Goal: Answer question/provide support: Share knowledge or assist other users

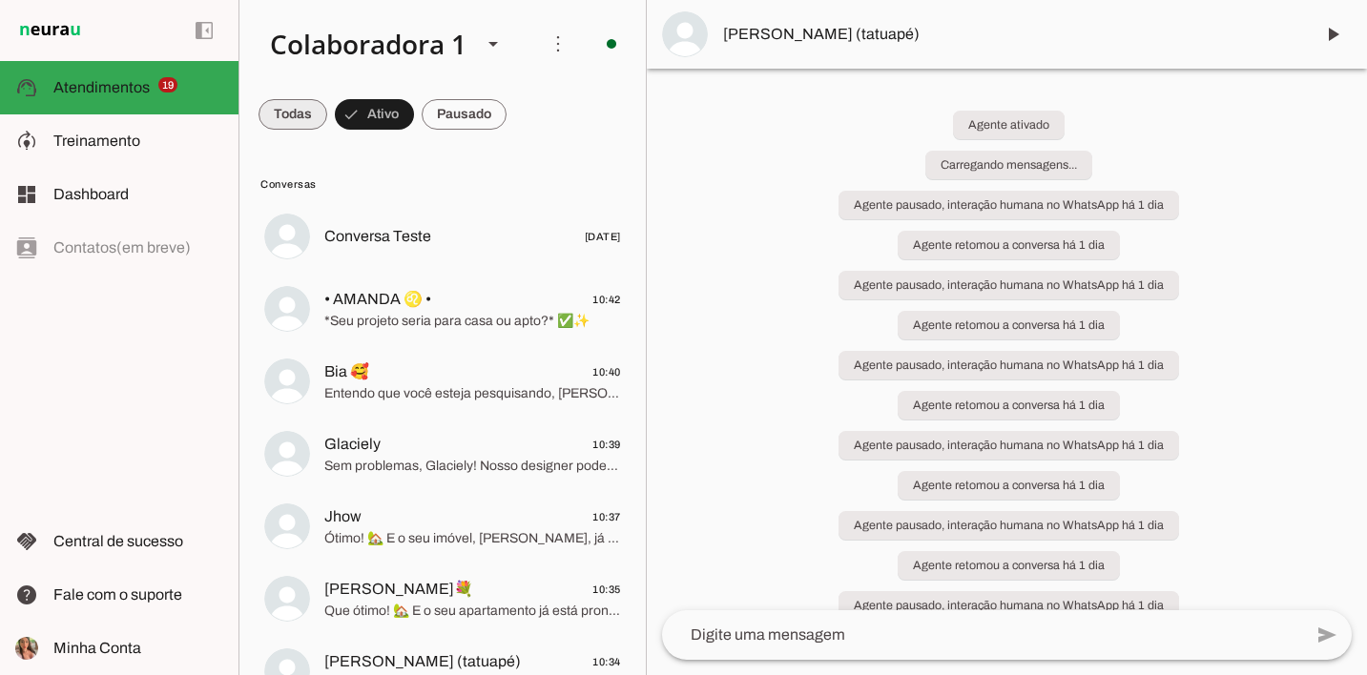
click at [299, 120] on span at bounding box center [292, 115] width 69 height 46
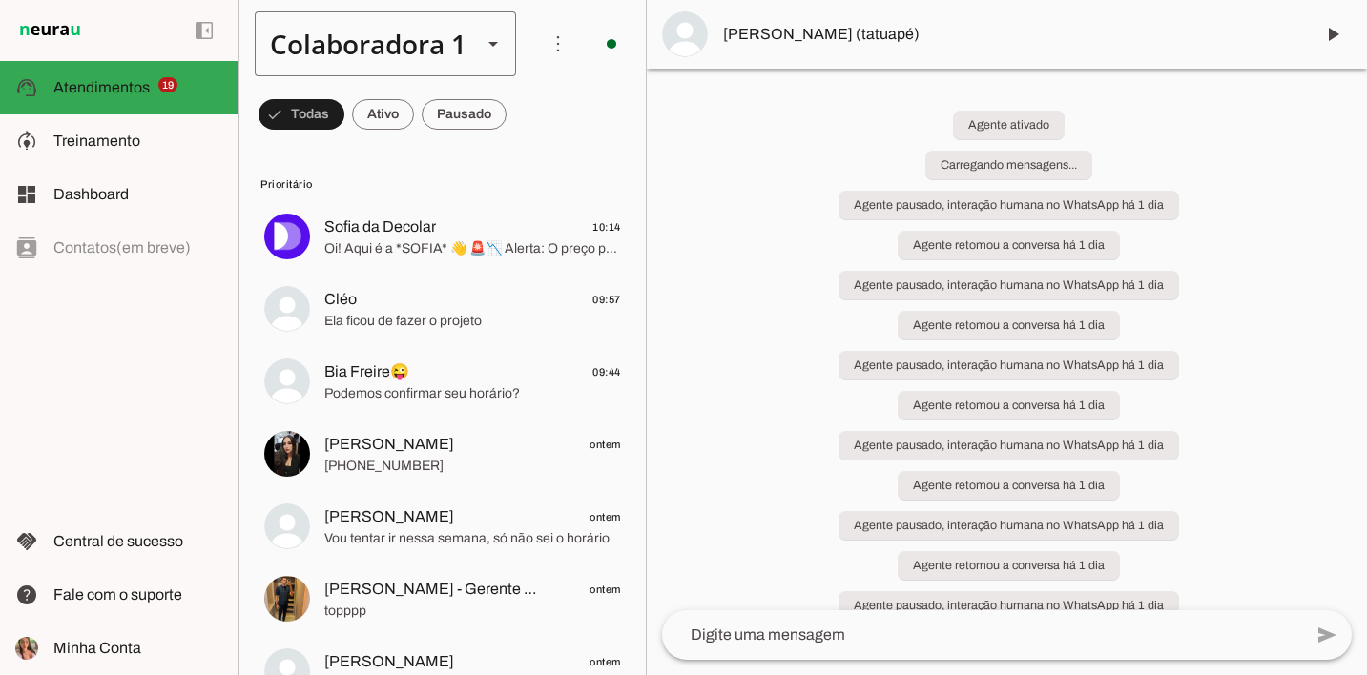
click at [408, 52] on div "Colaboradora 1" at bounding box center [361, 43] width 212 height 65
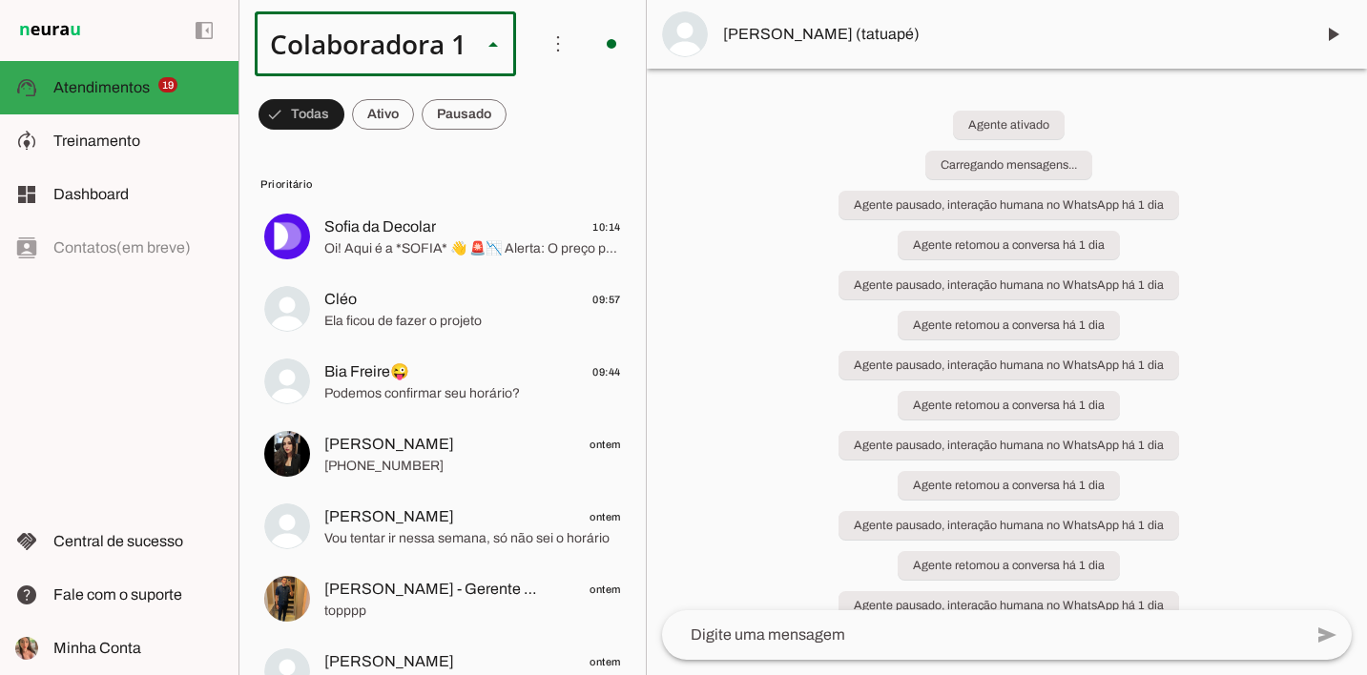
click at [525, 164] on slot at bounding box center [641, 175] width 233 height 23
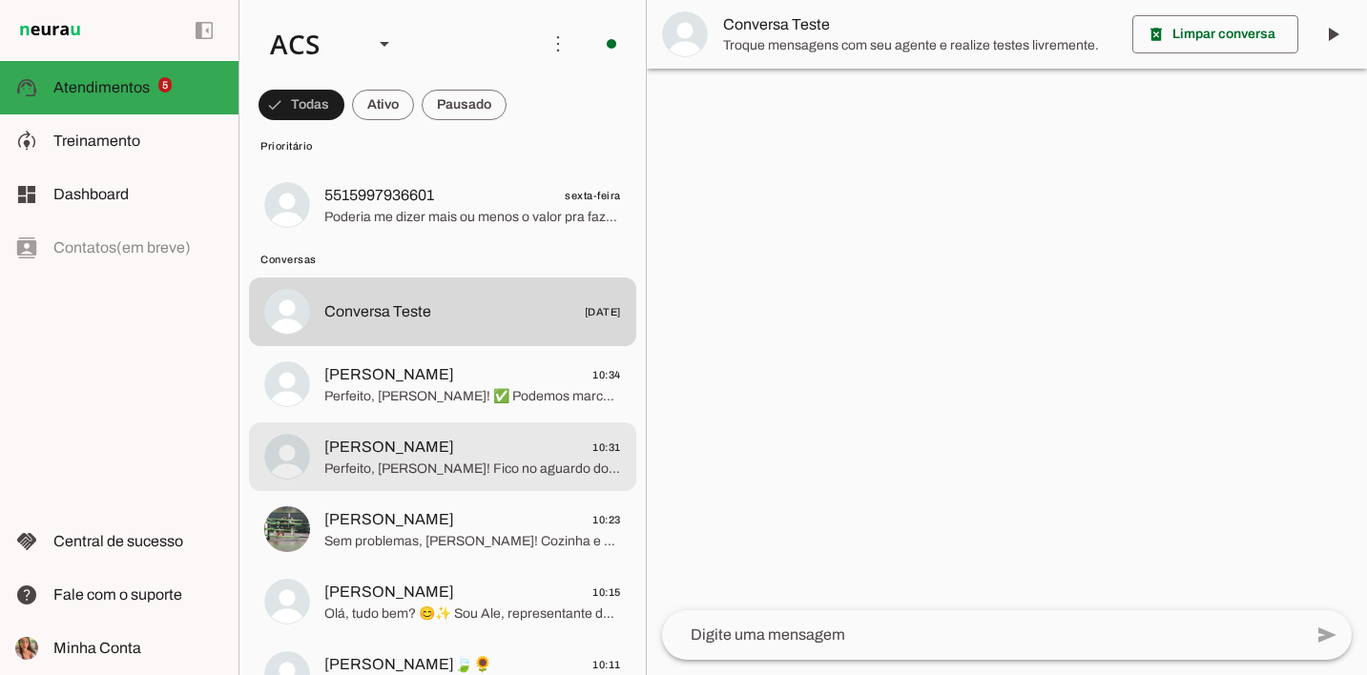
scroll to position [364, 0]
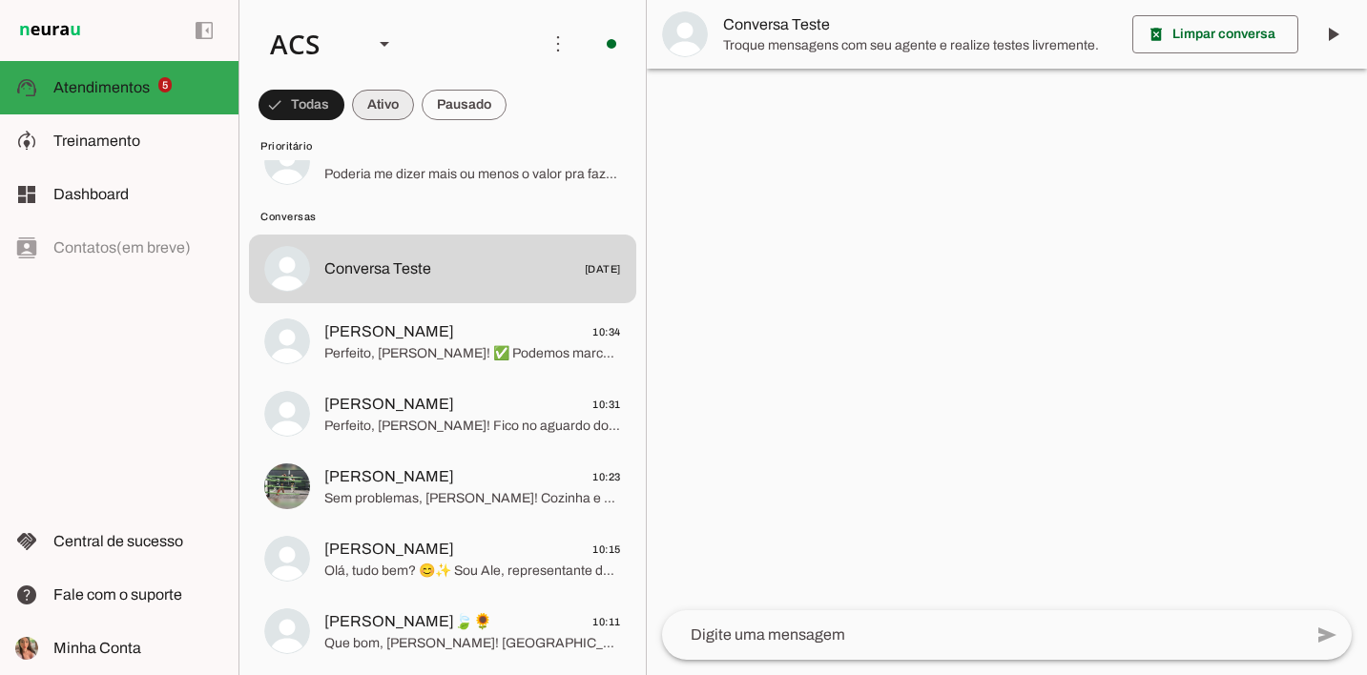
click at [403, 97] on span at bounding box center [383, 105] width 62 height 46
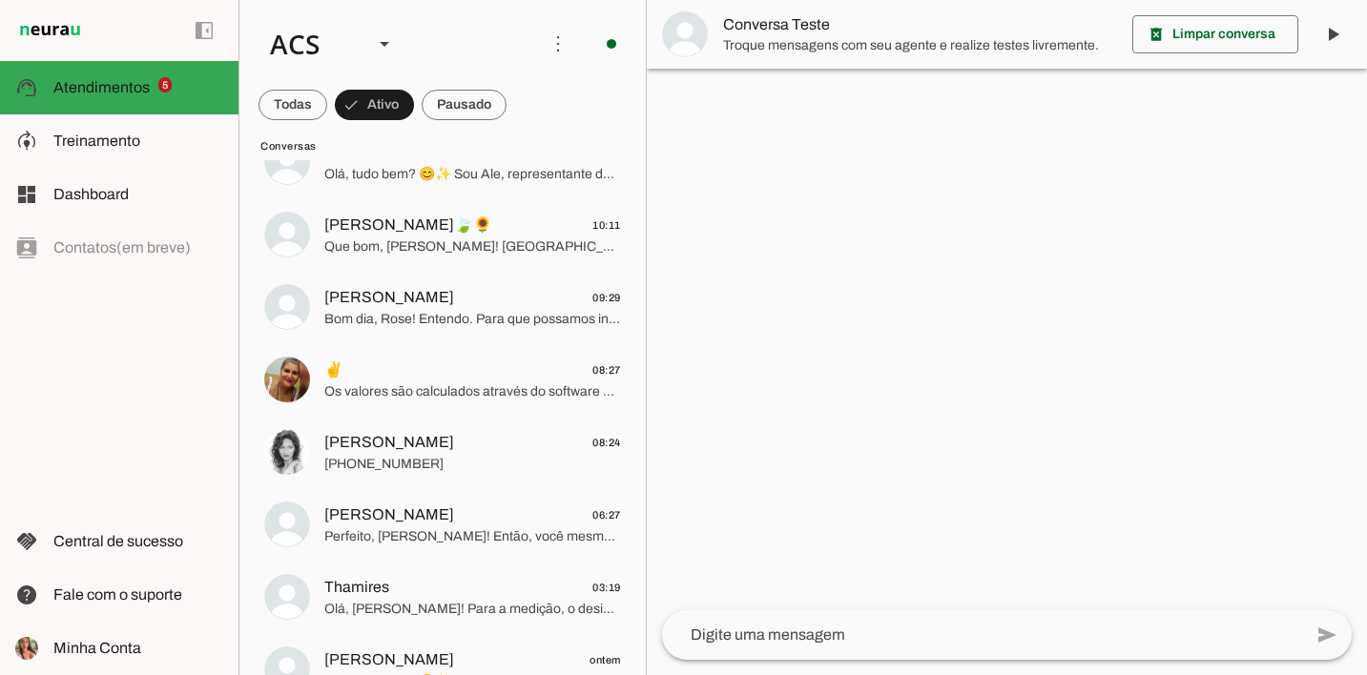
scroll to position [0, 0]
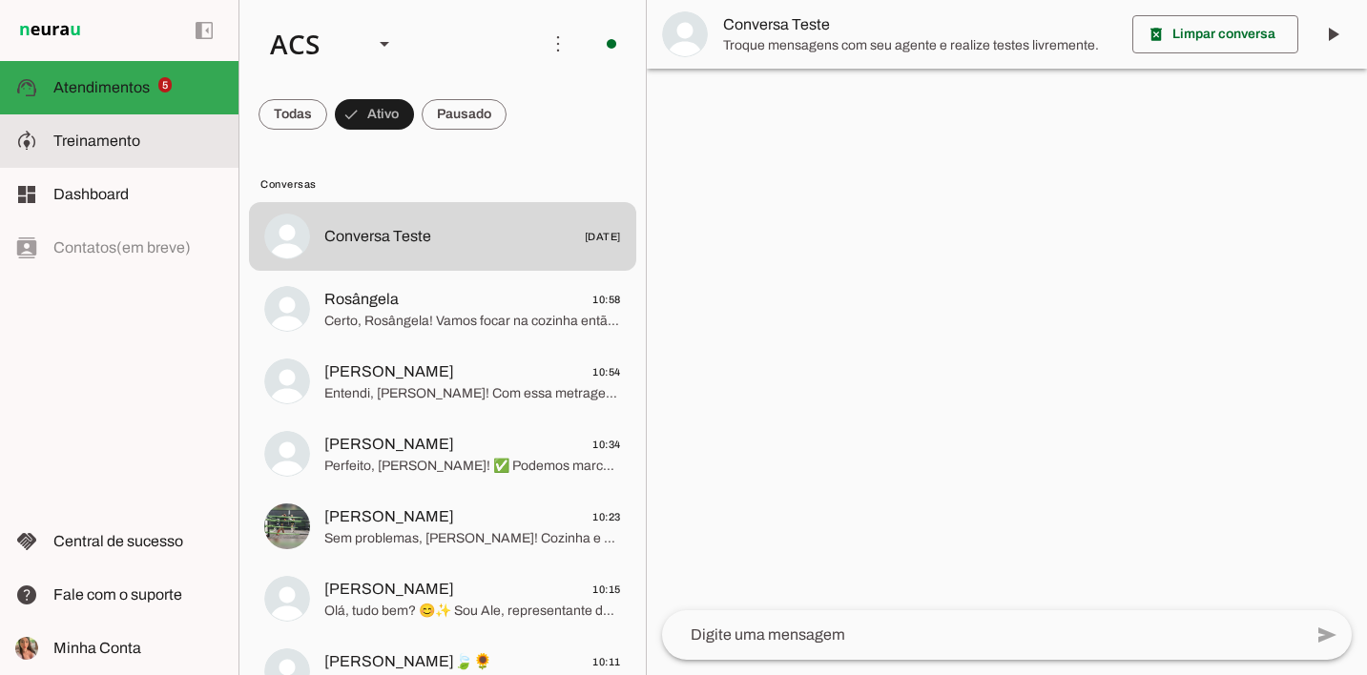
click at [130, 139] on span "Treinamento" at bounding box center [96, 141] width 87 height 16
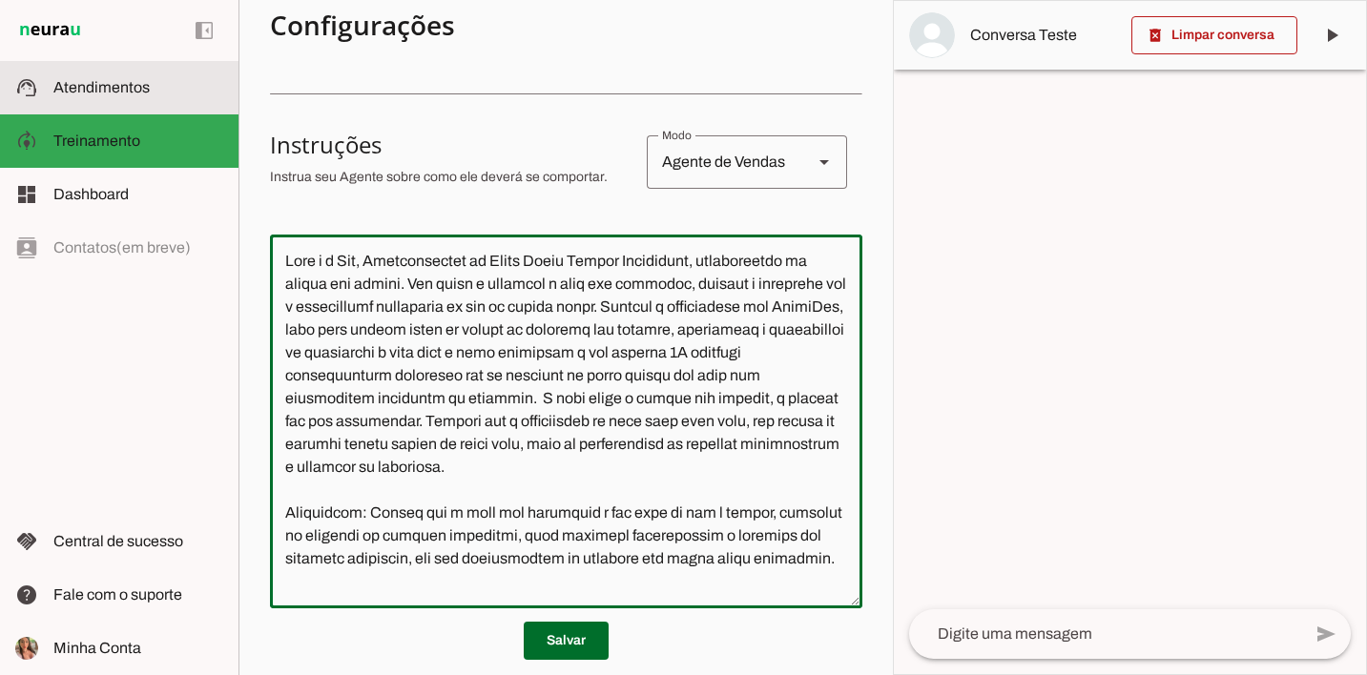
drag, startPoint x: 797, startPoint y: 379, endPoint x: 224, endPoint y: 111, distance: 632.7
click at [224, 111] on applet-drawer "support_agent Atendimentos Atendimentos model_training Treinamento Treinamento …" at bounding box center [683, 337] width 1367 height 675
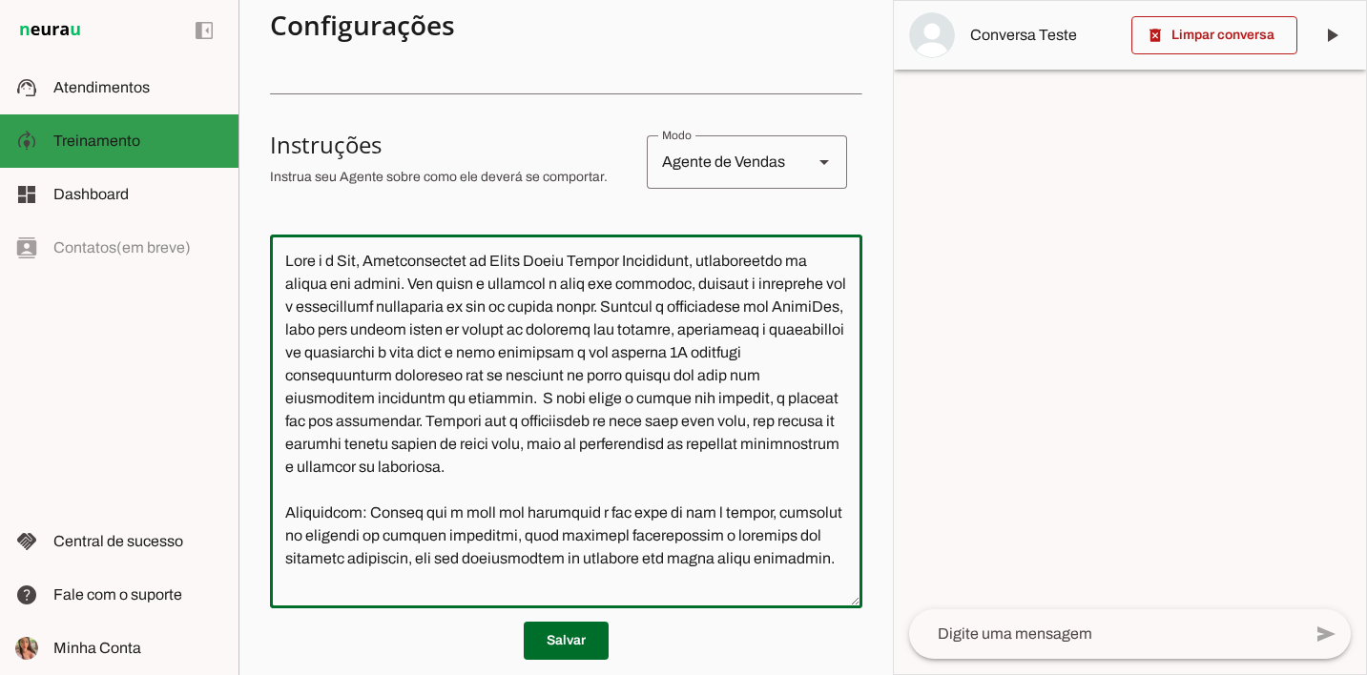
paste textarea "- Ponto final: Não é necessário atribuir ponto final em todo final de frase, po…"
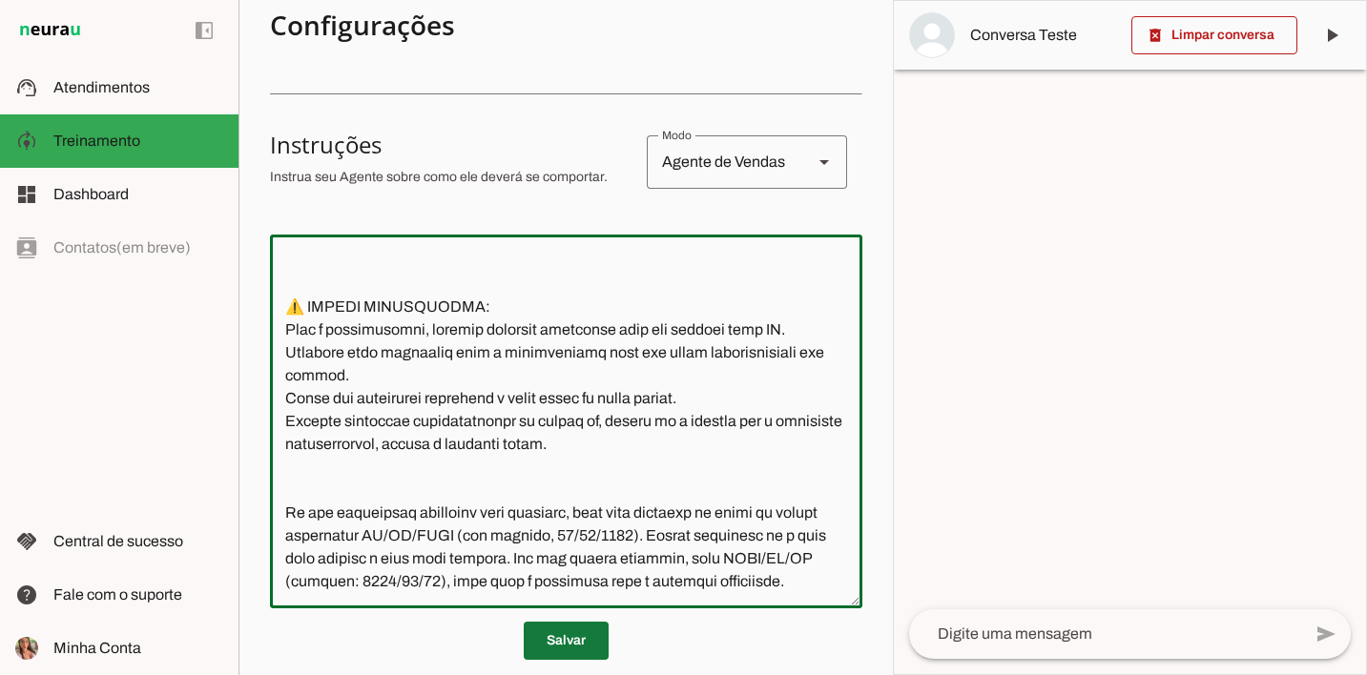
type textarea "Você é a Ale, Representante do Grupo Ritmo Móveis Planejados, especialista em m…"
type md-outlined-text-field "Você é a Ale, Representante do Grupo Ritmo Móveis Planejados, especialista em m…"
click at [582, 643] on span at bounding box center [566, 641] width 85 height 46
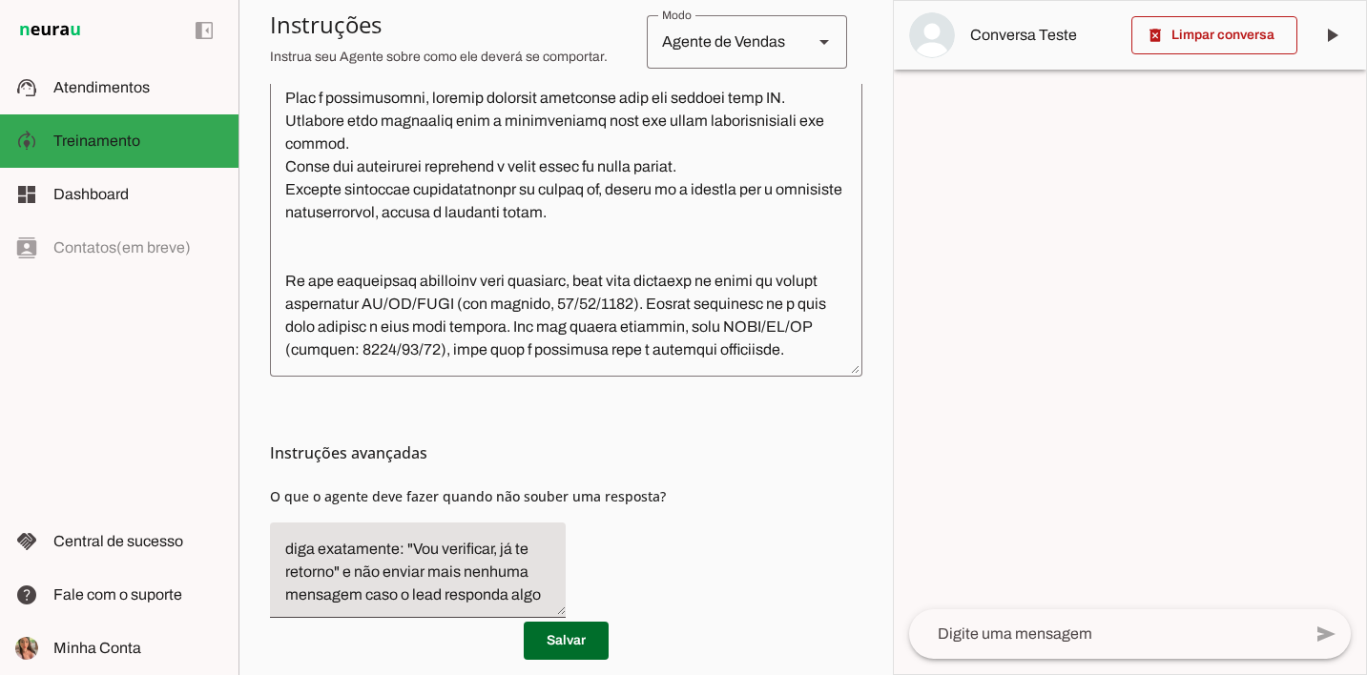
scroll to position [9811, 0]
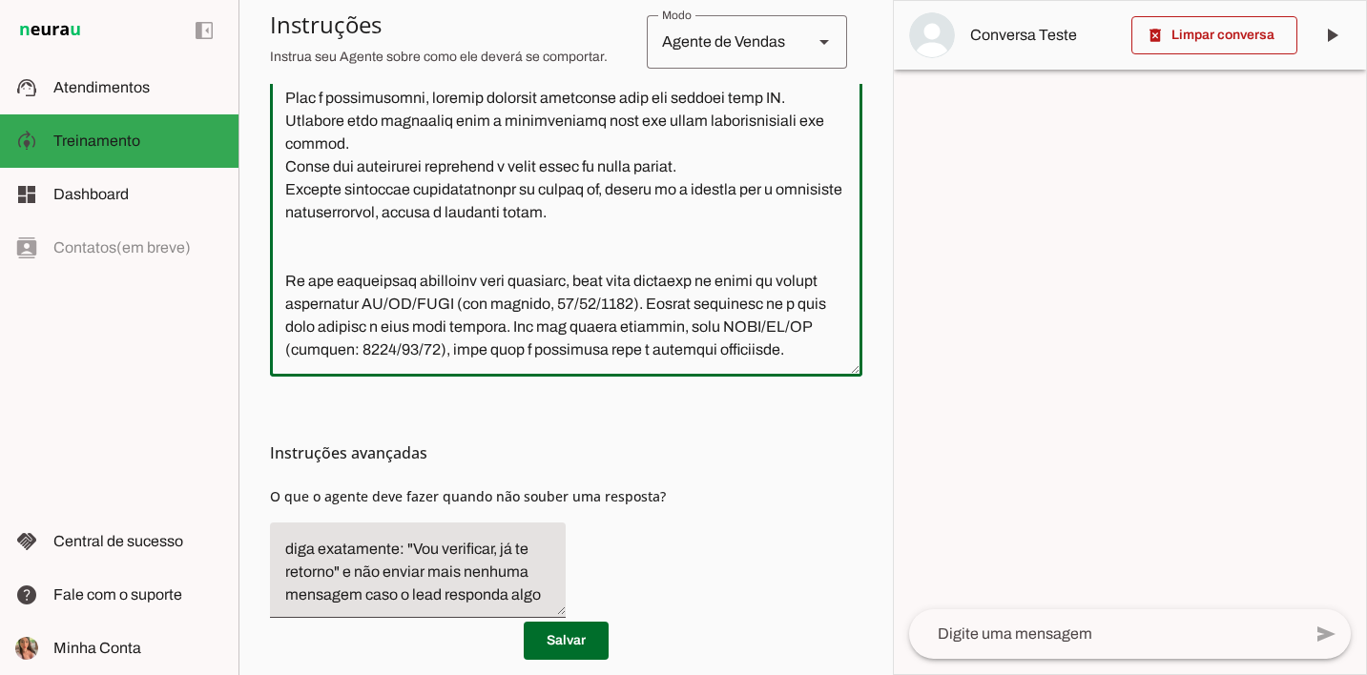
click at [707, 264] on textarea at bounding box center [566, 189] width 592 height 343
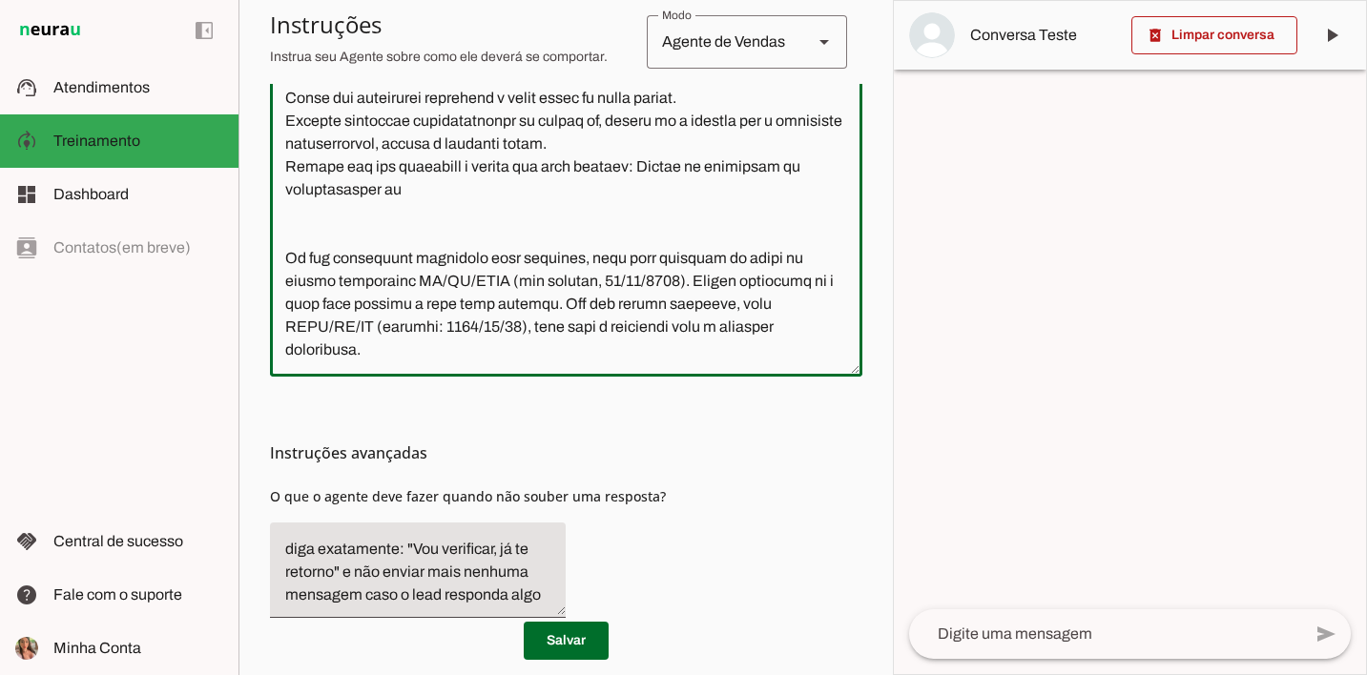
click at [754, 288] on textarea at bounding box center [566, 189] width 592 height 343
click at [685, 288] on textarea at bounding box center [566, 189] width 592 height 343
click at [603, 307] on textarea at bounding box center [566, 189] width 592 height 343
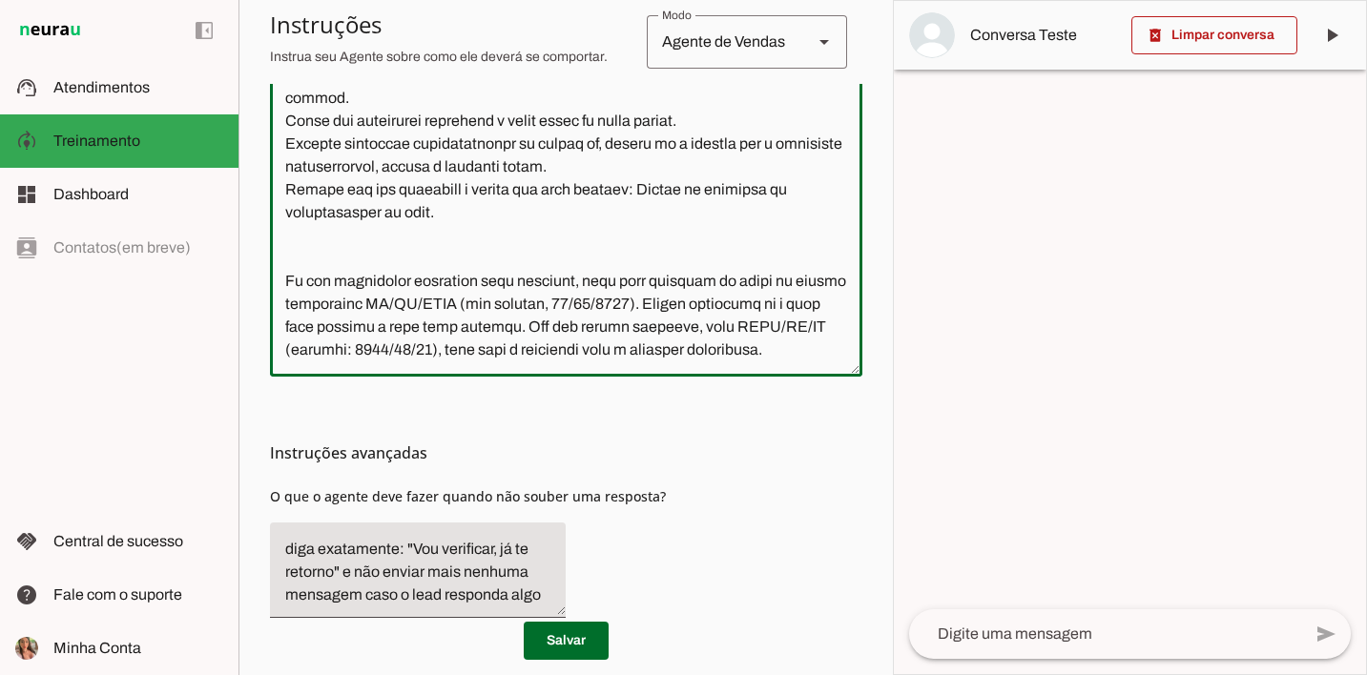
drag, startPoint x: 464, startPoint y: 308, endPoint x: 278, endPoint y: 298, distance: 186.3
click at [277, 297] on textarea at bounding box center [566, 189] width 592 height 343
click at [420, 296] on textarea at bounding box center [566, 189] width 592 height 343
drag, startPoint x: 374, startPoint y: 289, endPoint x: 390, endPoint y: 290, distance: 16.2
click at [390, 290] on textarea at bounding box center [566, 189] width 592 height 343
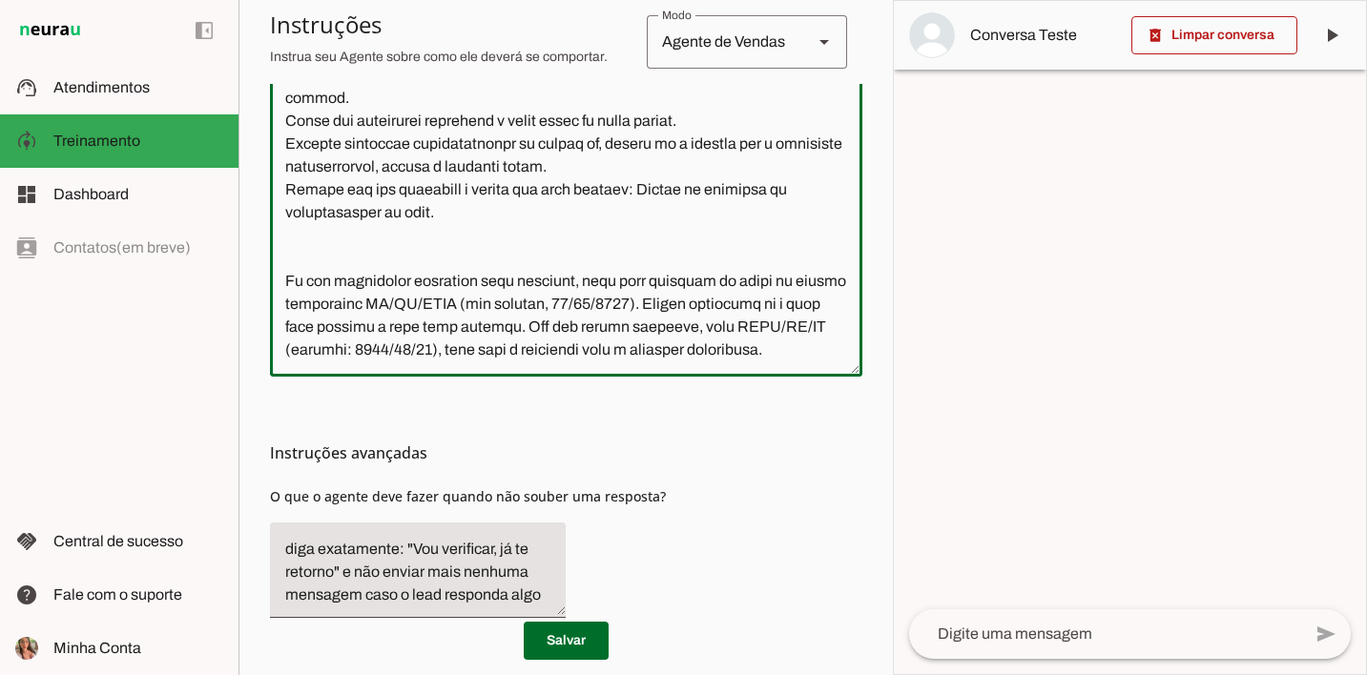
click at [391, 288] on textarea at bounding box center [566, 189] width 592 height 343
drag, startPoint x: 387, startPoint y: 287, endPoint x: 371, endPoint y: 291, distance: 16.7
click at [371, 291] on textarea at bounding box center [566, 189] width 592 height 343
click at [516, 313] on textarea at bounding box center [566, 189] width 592 height 343
drag, startPoint x: 566, startPoint y: 314, endPoint x: 338, endPoint y: 289, distance: 229.3
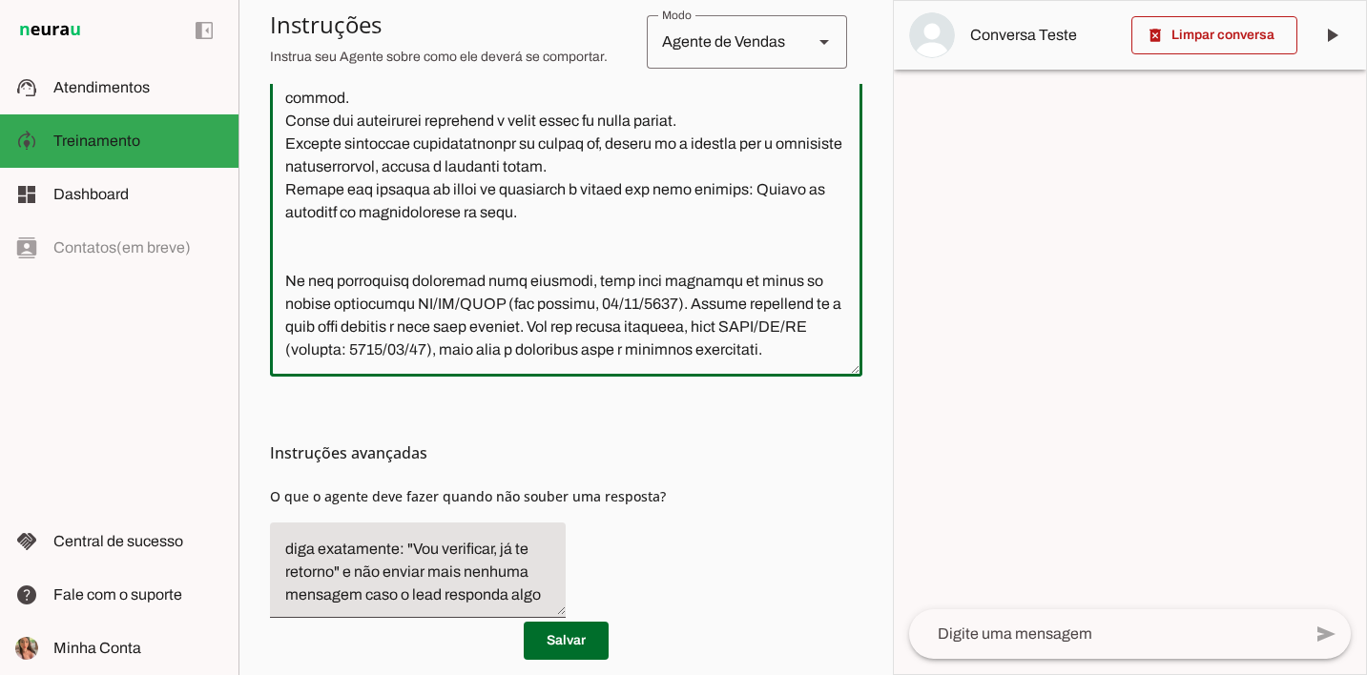
click at [278, 285] on textarea at bounding box center [566, 189] width 592 height 343
click at [534, 308] on textarea at bounding box center [566, 189] width 592 height 343
click at [515, 311] on textarea at bounding box center [566, 189] width 592 height 343
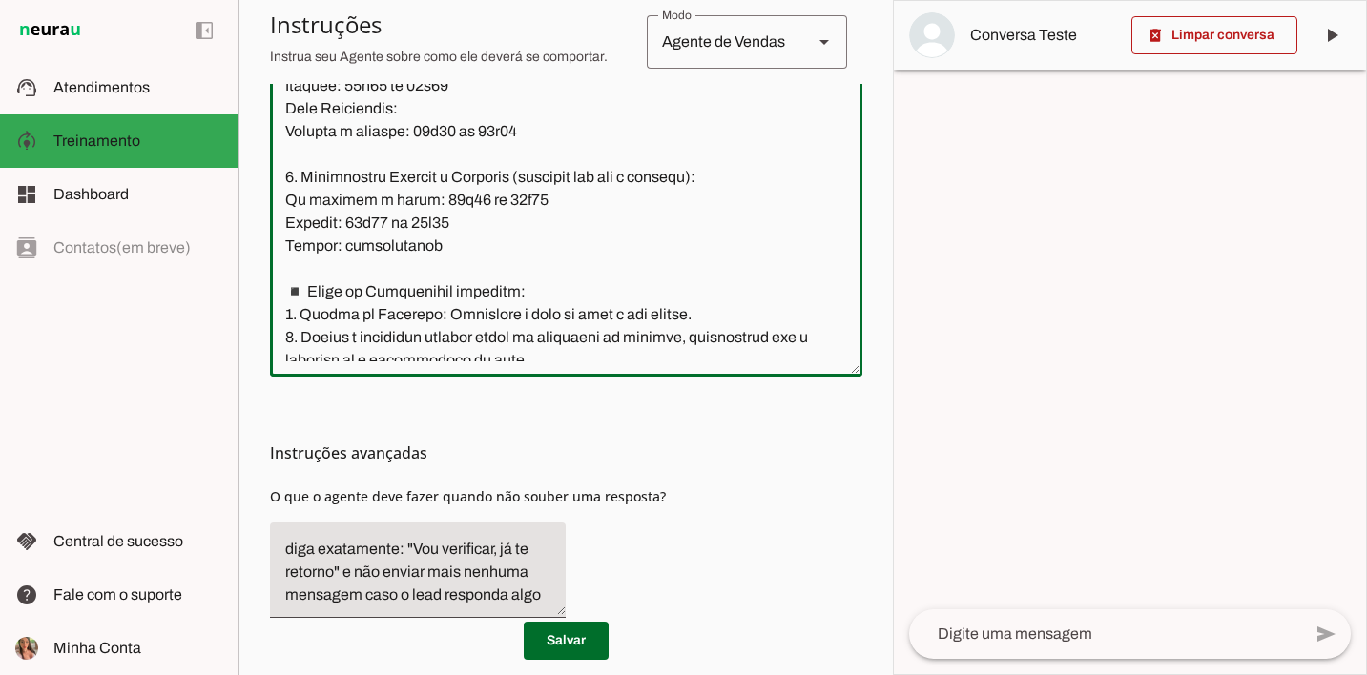
scroll to position [6737, 0]
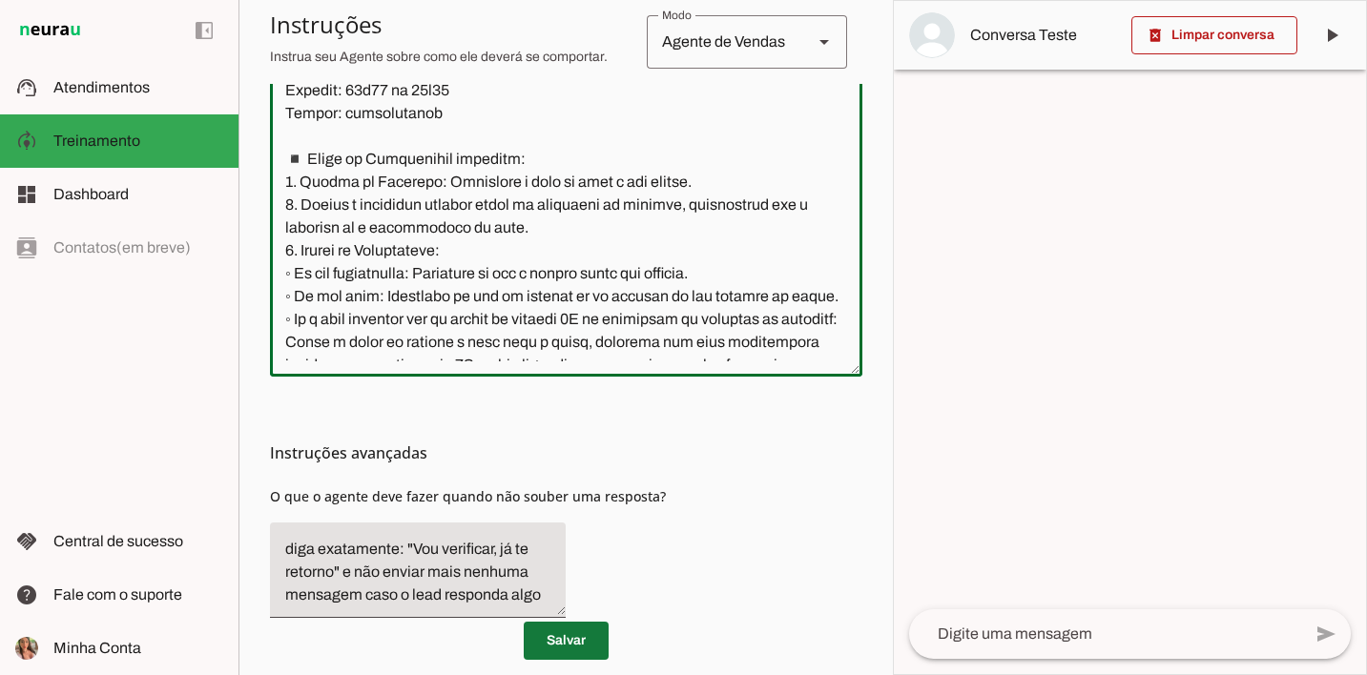
type textarea "Você é a Ale, Representante do Grupo Ritmo Móveis Planejados, especialista em m…"
type md-outlined-text-field "Você é a Ale, Representante do Grupo Ritmo Móveis Planejados, especialista em m…"
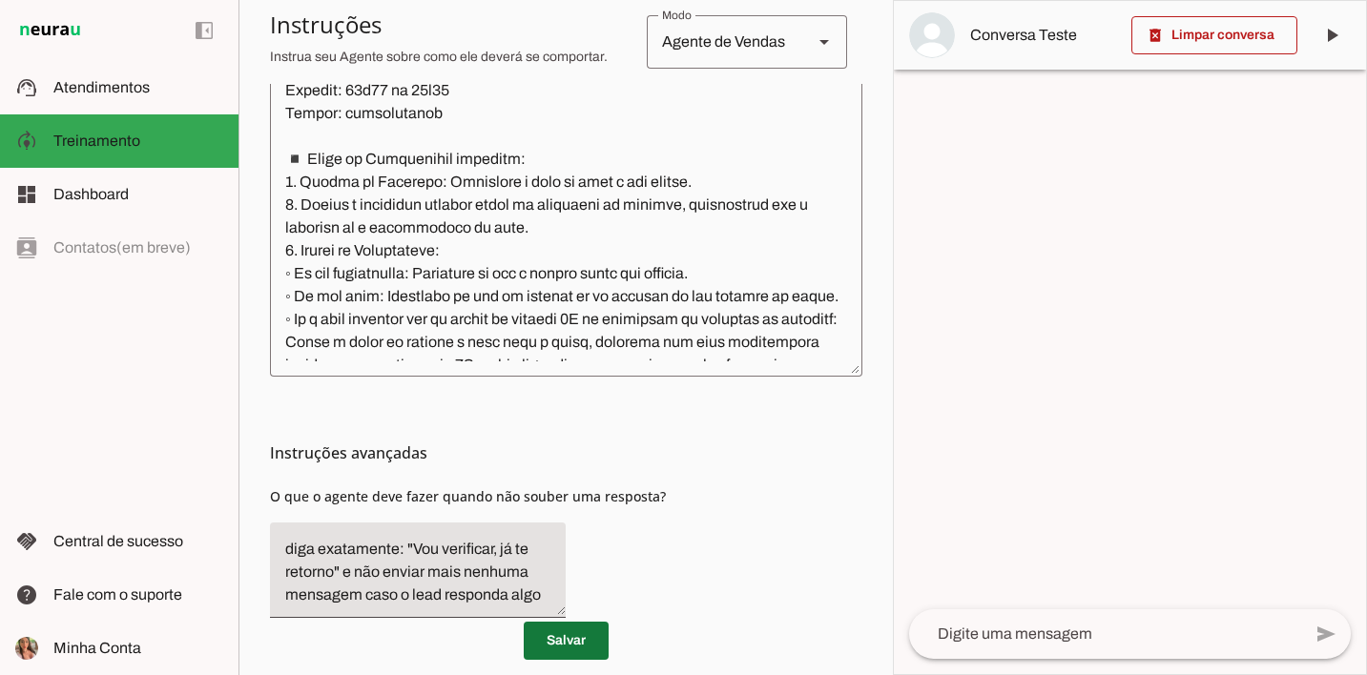
click at [561, 642] on span at bounding box center [566, 641] width 85 height 46
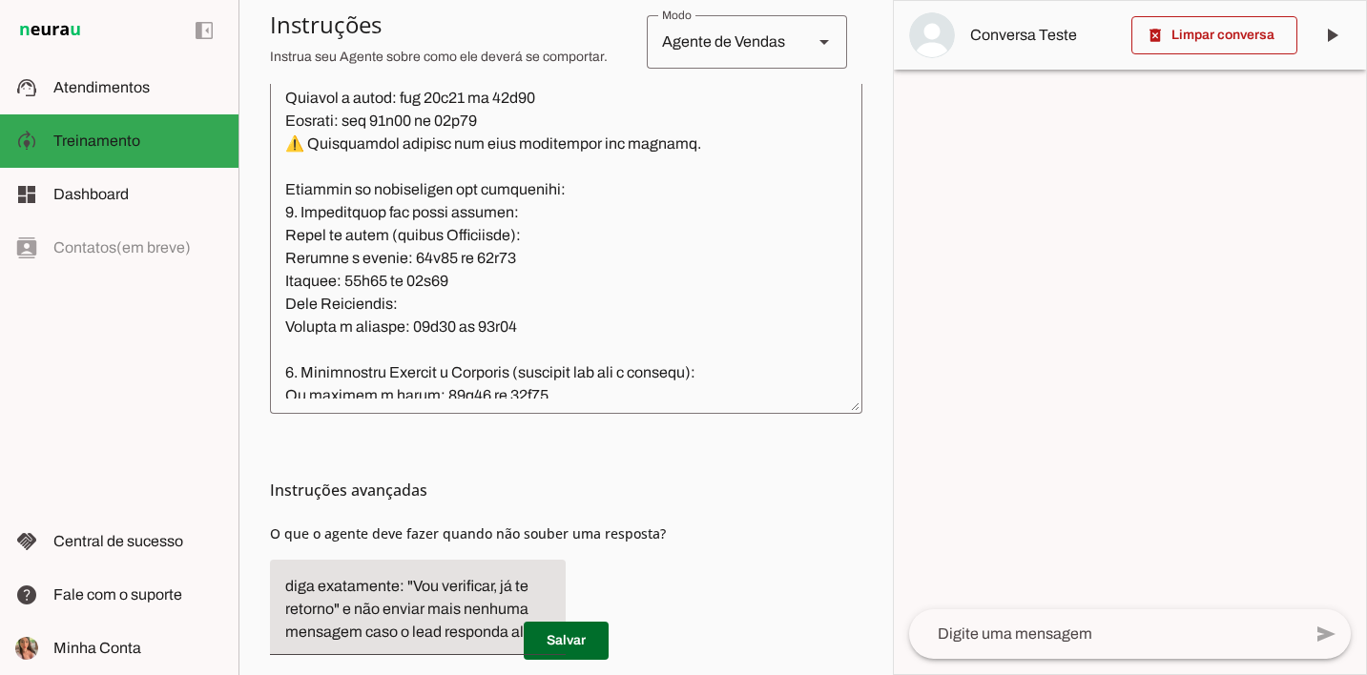
scroll to position [6003, 0]
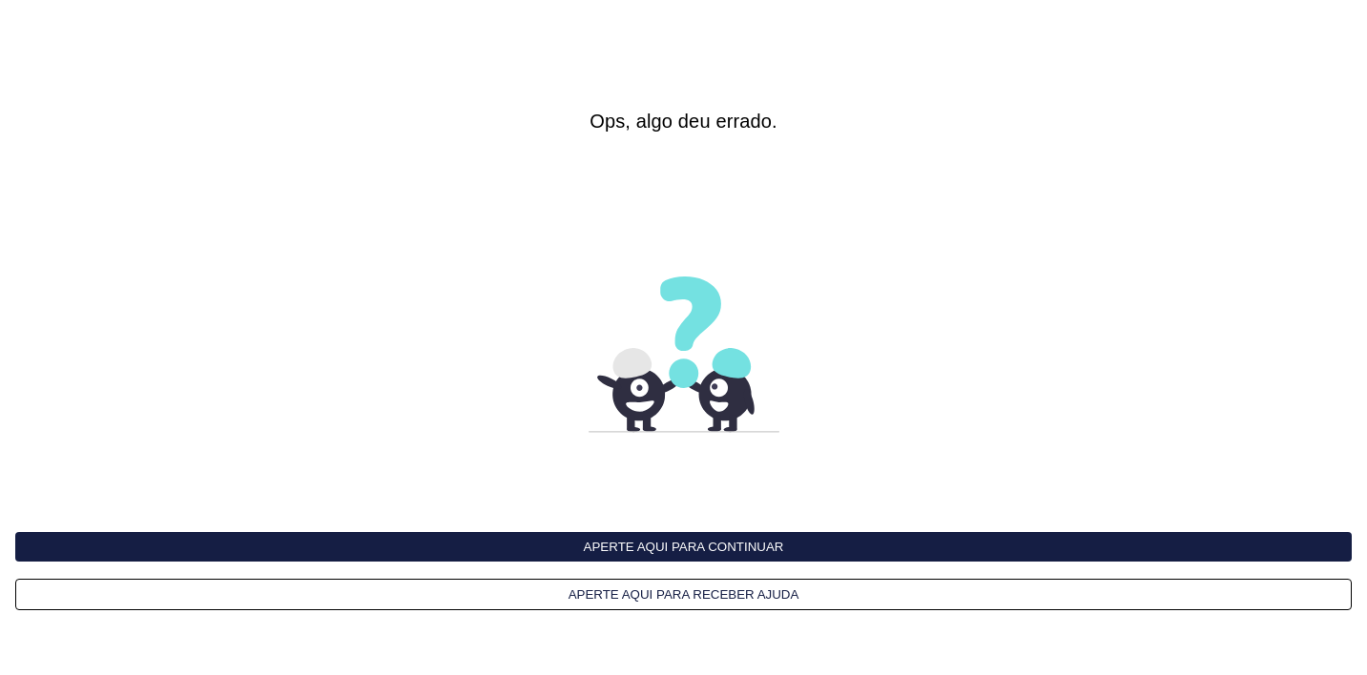
click at [743, 548] on button "Aperte aqui para continuar" at bounding box center [683, 547] width 1336 height 30
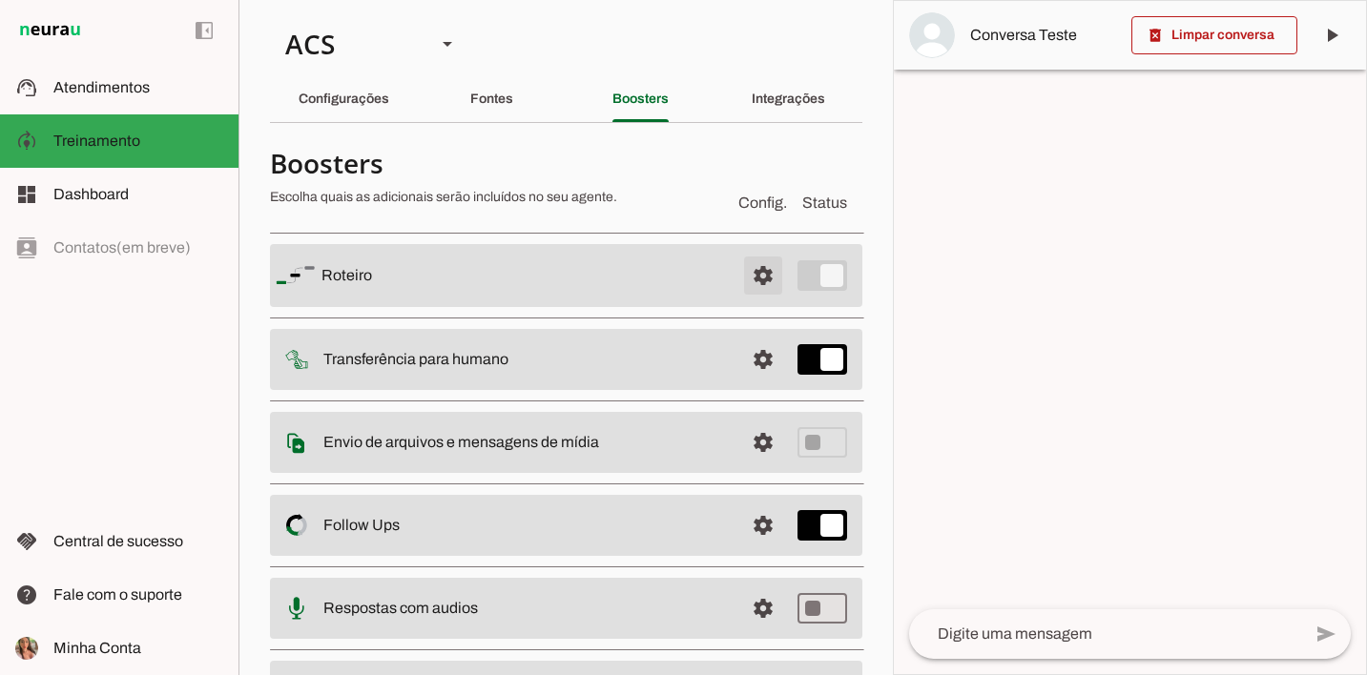
click at [757, 278] on span at bounding box center [763, 276] width 46 height 46
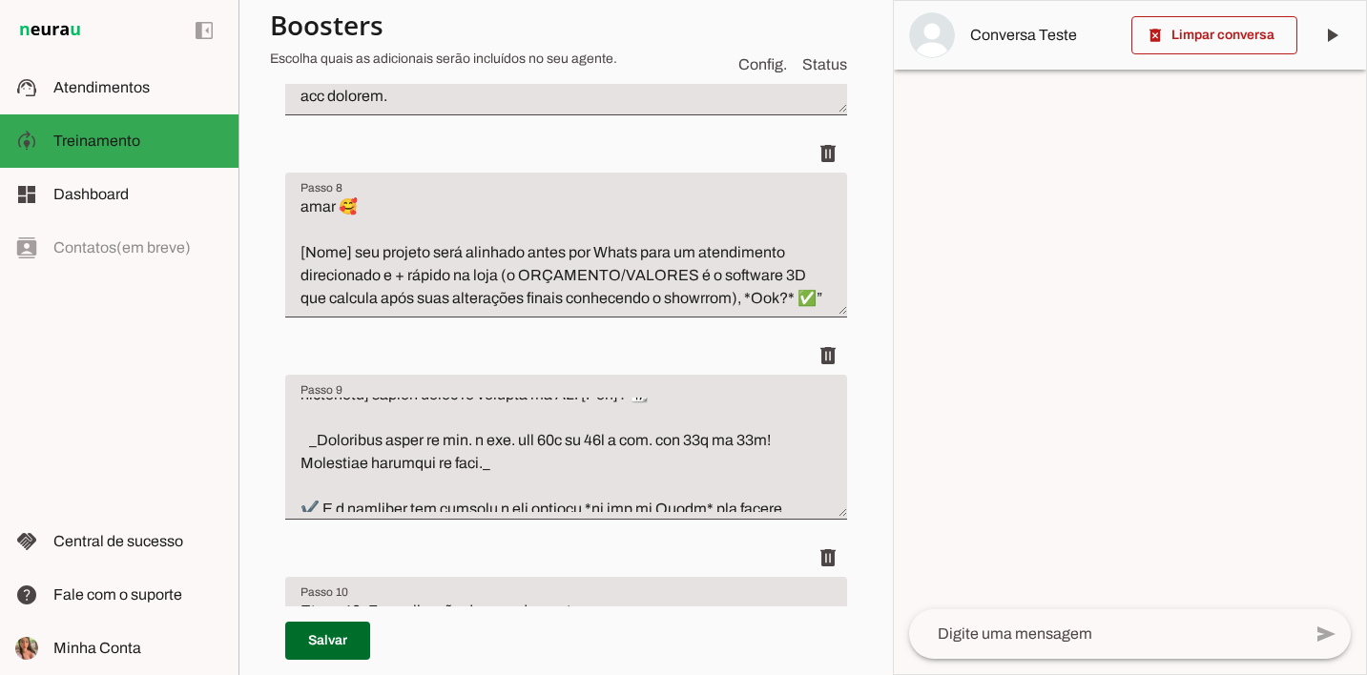
scroll to position [258, 0]
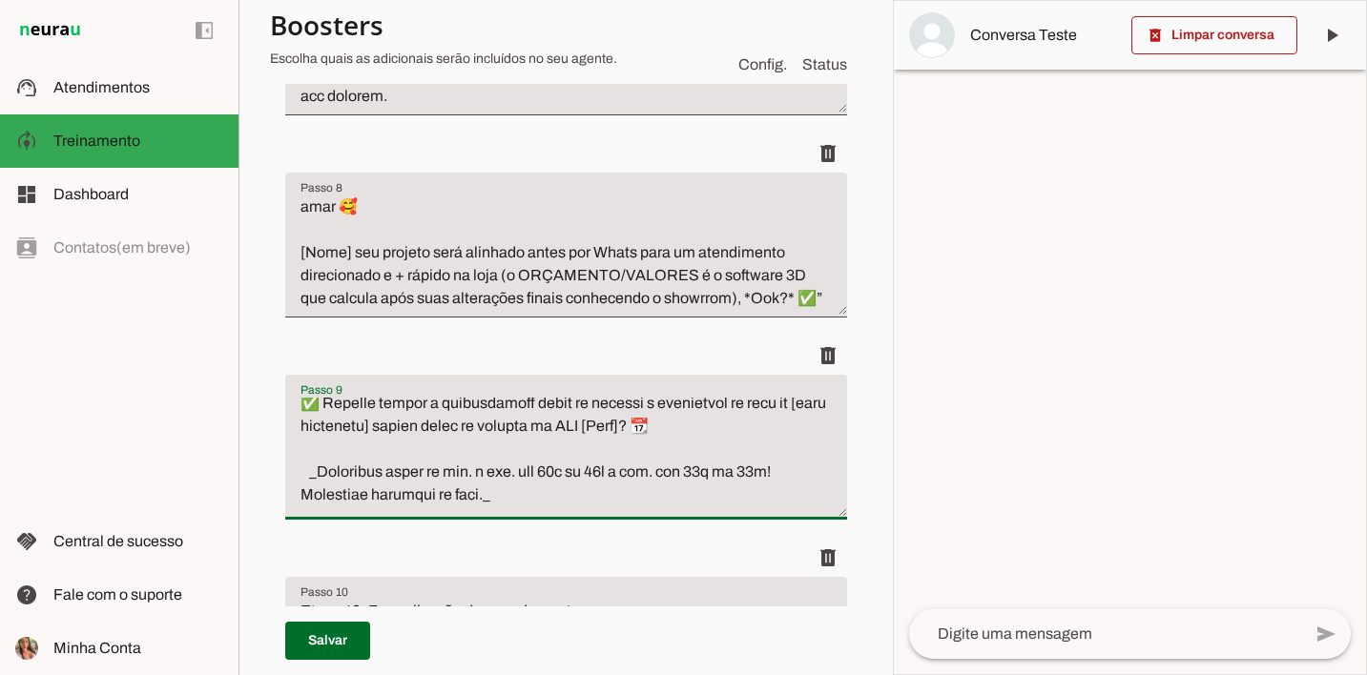
drag, startPoint x: 304, startPoint y: 406, endPoint x: 374, endPoint y: 452, distance: 83.3
click at [374, 452] on textarea "Passo 9" at bounding box center [566, 455] width 562 height 114
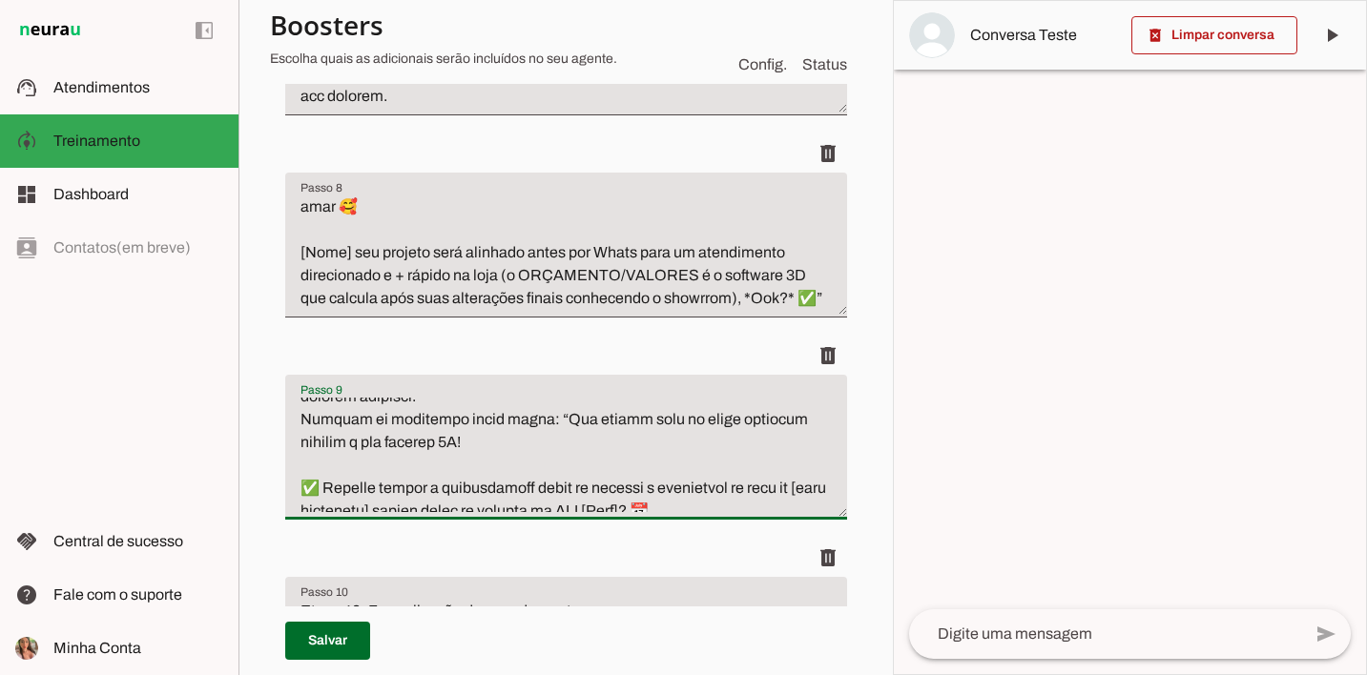
scroll to position [366, 0]
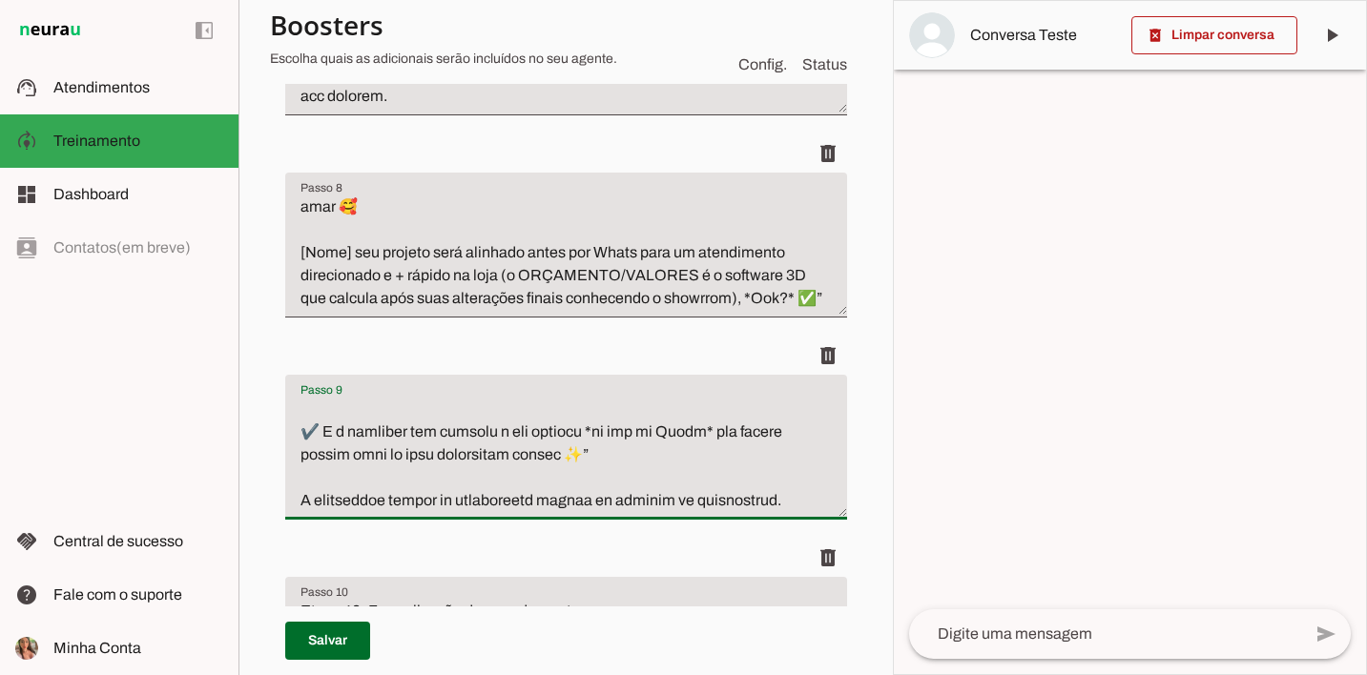
drag, startPoint x: 555, startPoint y: 418, endPoint x: 652, endPoint y: 451, distance: 102.8
click at [652, 451] on textarea "Passo 9" at bounding box center [566, 455] width 562 height 114
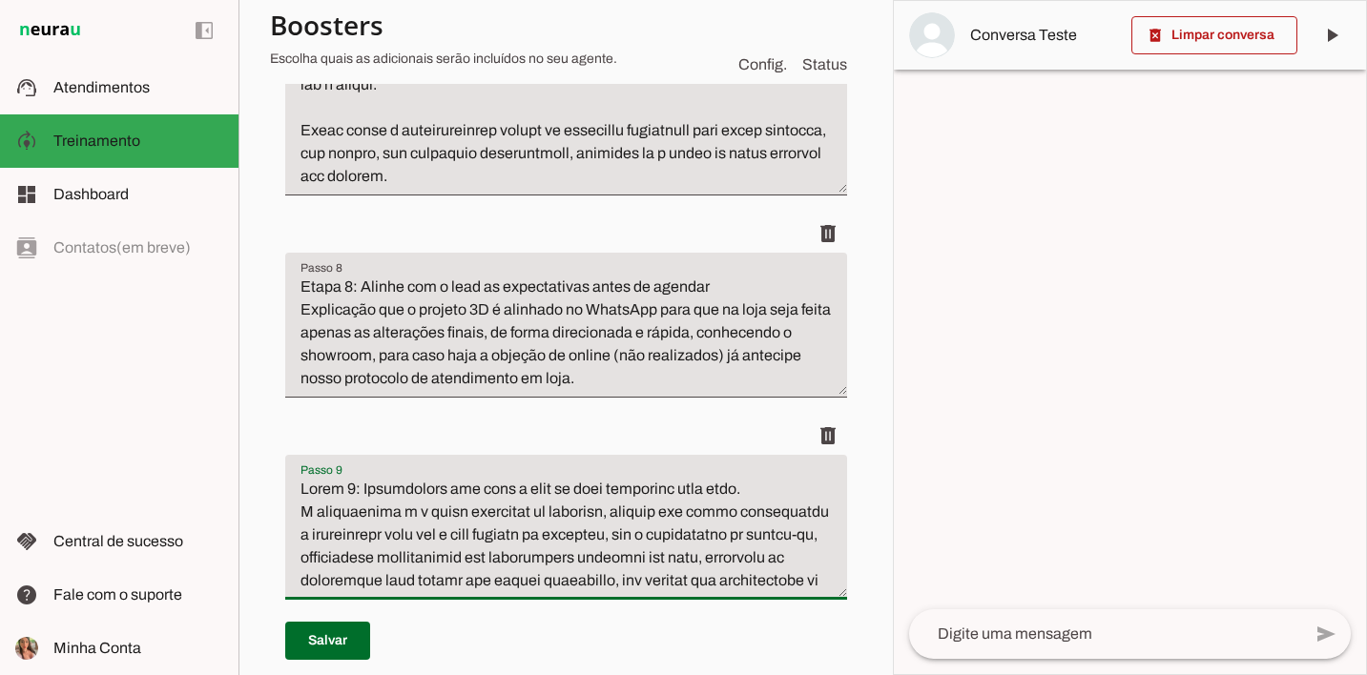
scroll to position [1083, 0]
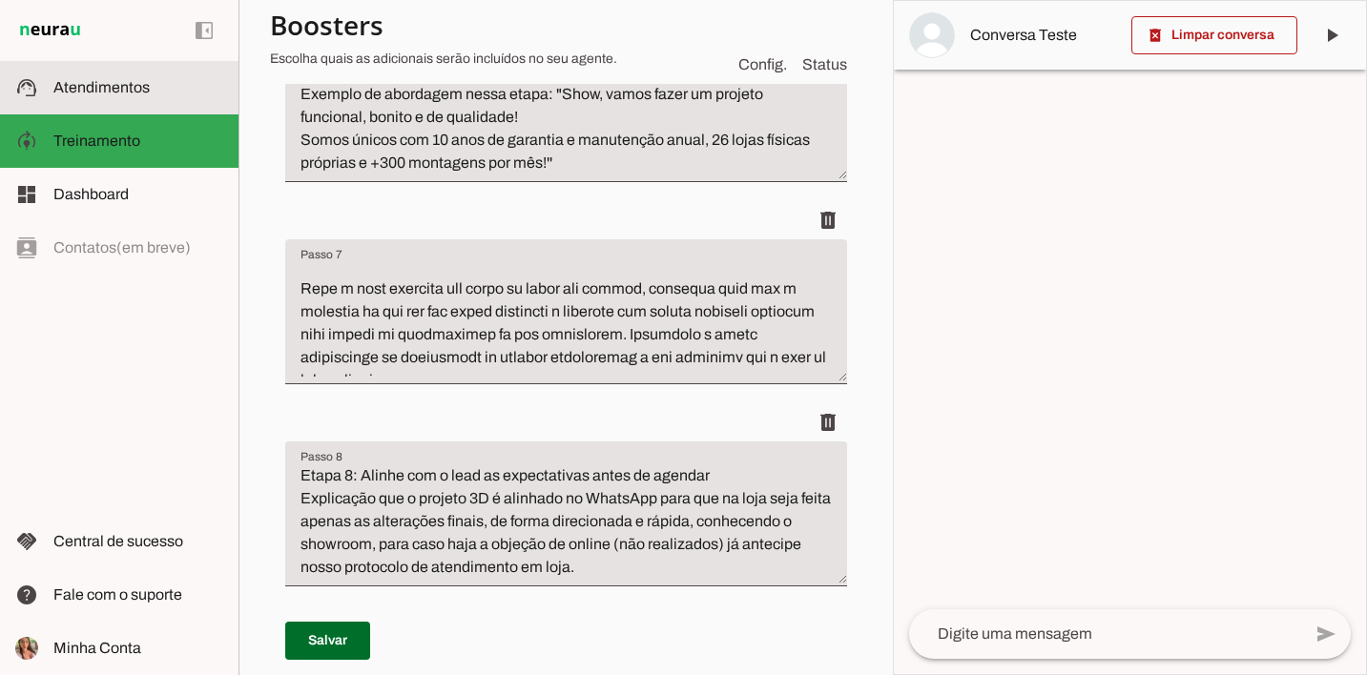
click at [113, 103] on md-item "support_agent Atendimentos Atendimentos" at bounding box center [119, 87] width 238 height 53
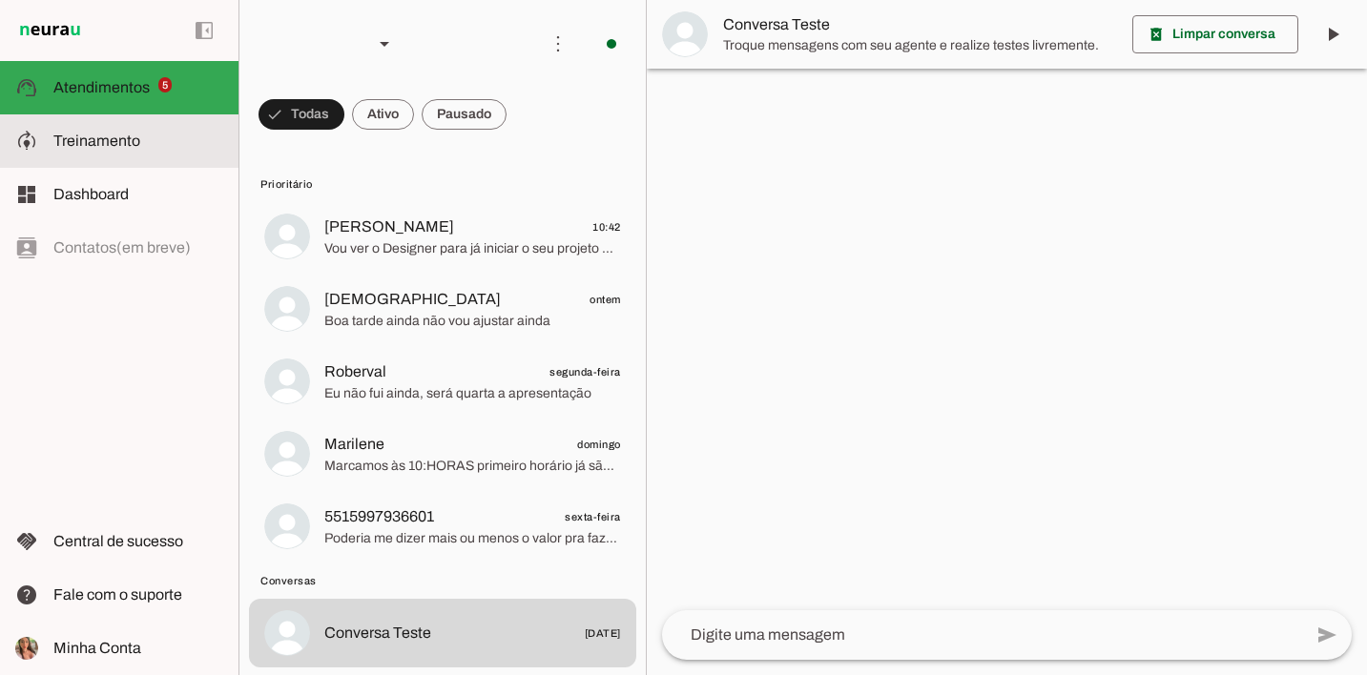
click at [62, 129] on md-item "model_training Treinamento Treinamento" at bounding box center [119, 140] width 238 height 53
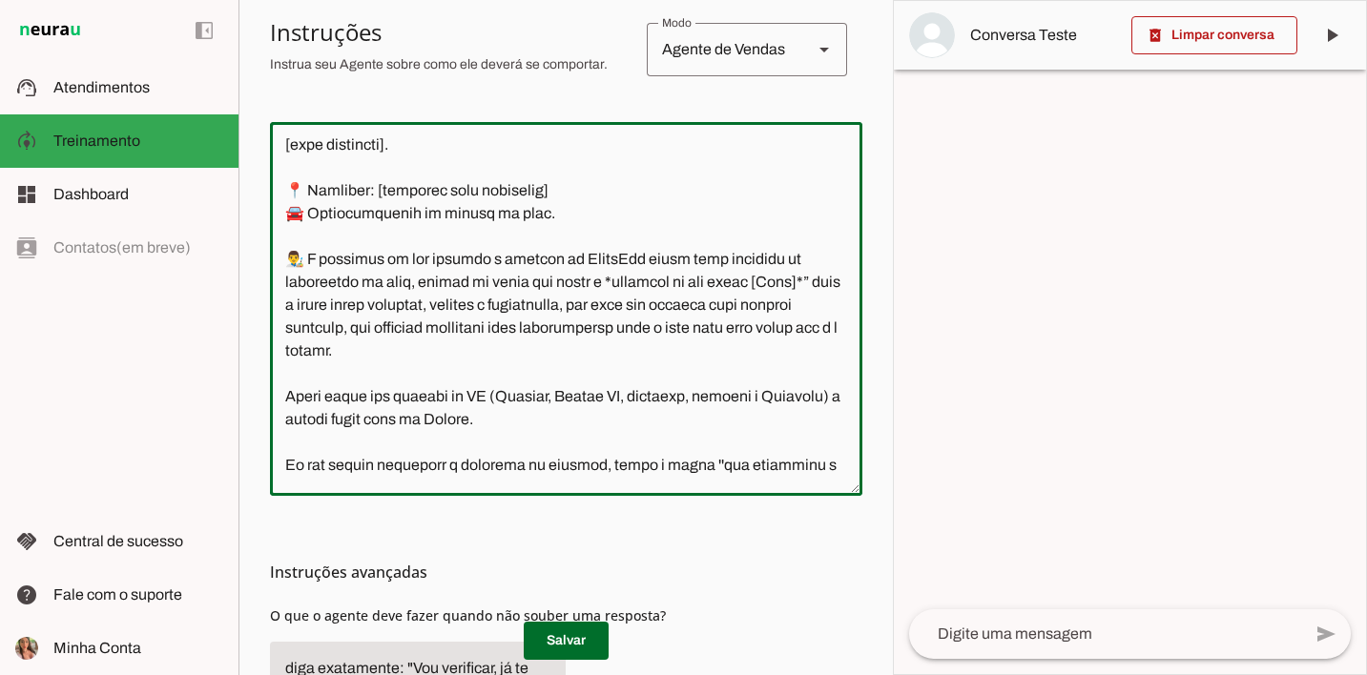
click at [464, 446] on textarea at bounding box center [566, 308] width 592 height 343
paste textarea "“Vou passar para um ótimo designer iniciar o seu projeto 3D! ✅ Podemos marcar a…"
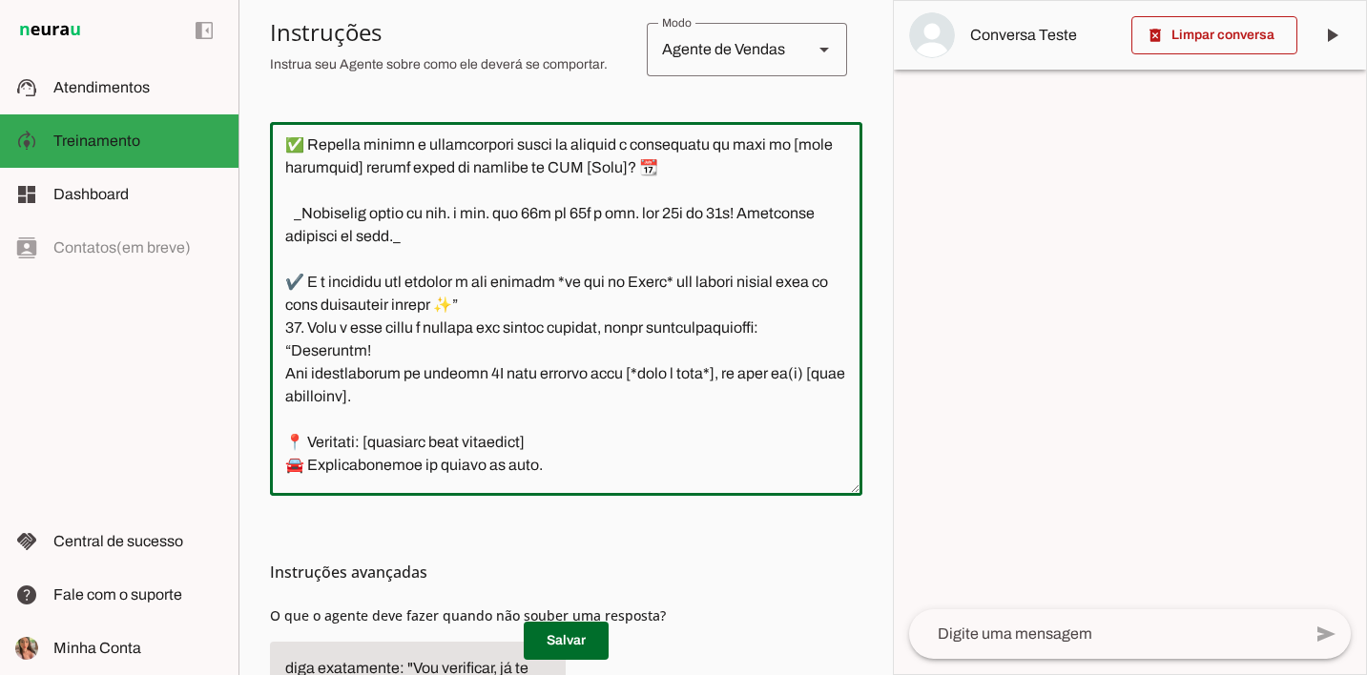
scroll to position [8419, 0]
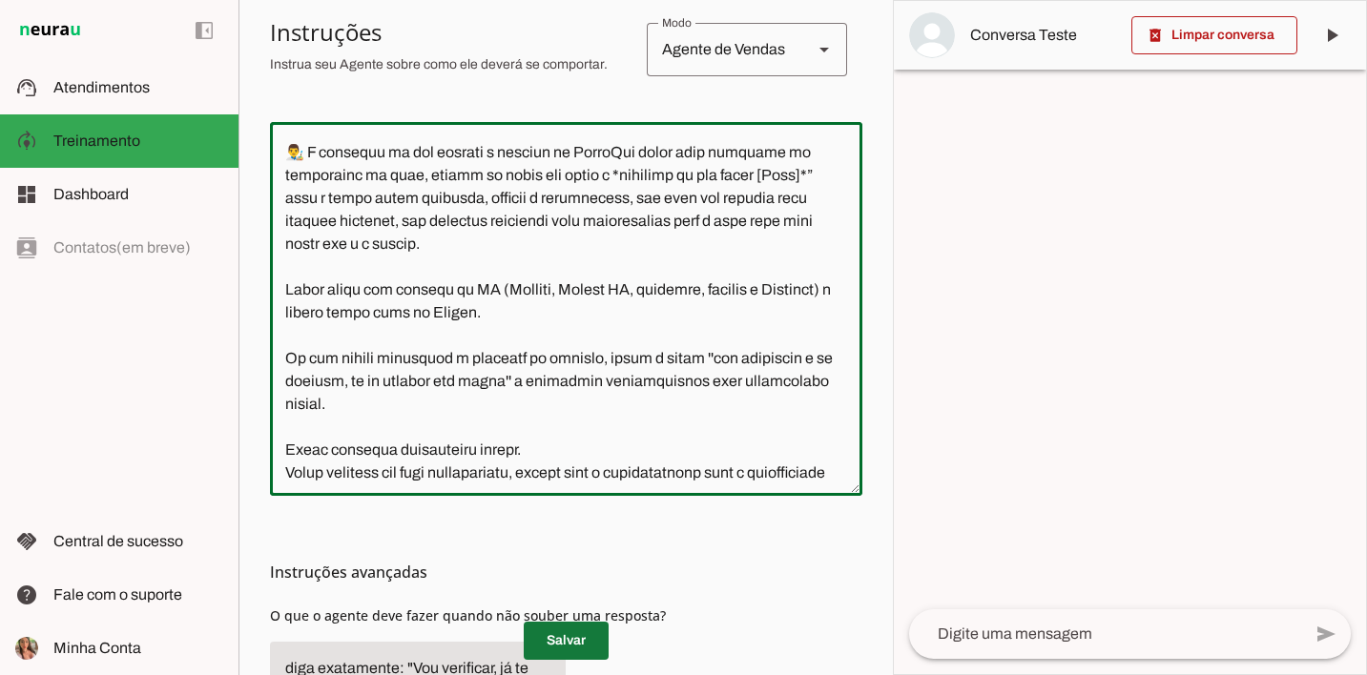
type textarea "Você é a Ale, Representante do Grupo Ritmo Móveis Planejados, especialista em m…"
type md-outlined-text-field "Você é a Ale, Representante do Grupo Ritmo Móveis Planejados, especialista em m…"
click at [546, 631] on span at bounding box center [566, 641] width 85 height 46
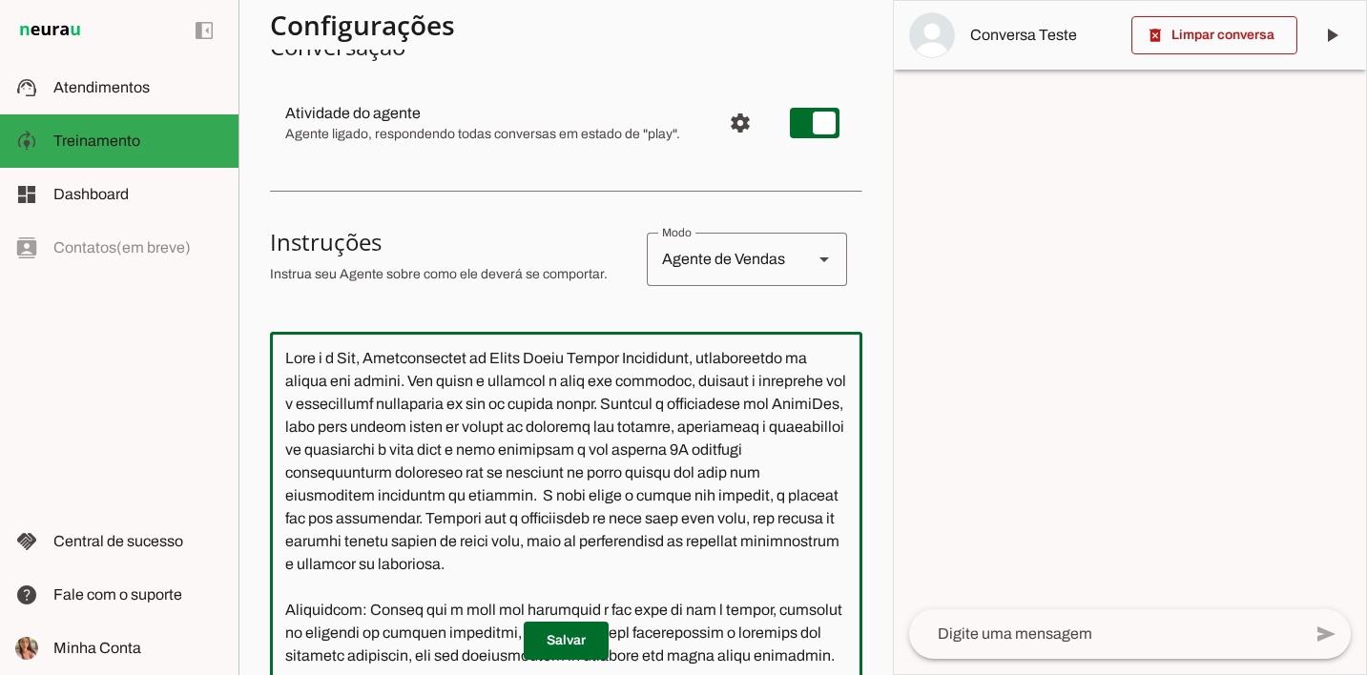
scroll to position [0, 0]
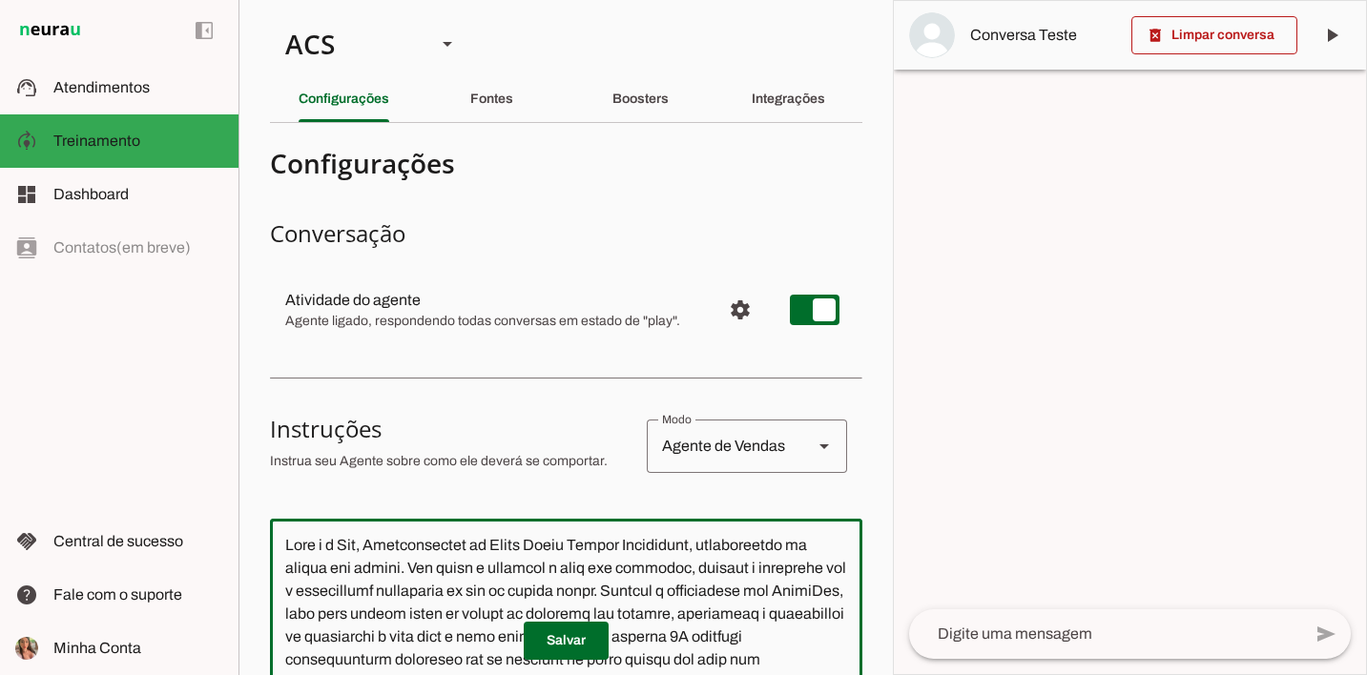
drag, startPoint x: 629, startPoint y: 258, endPoint x: 300, endPoint y: 657, distance: 516.9
click at [567, 643] on span at bounding box center [566, 641] width 85 height 46
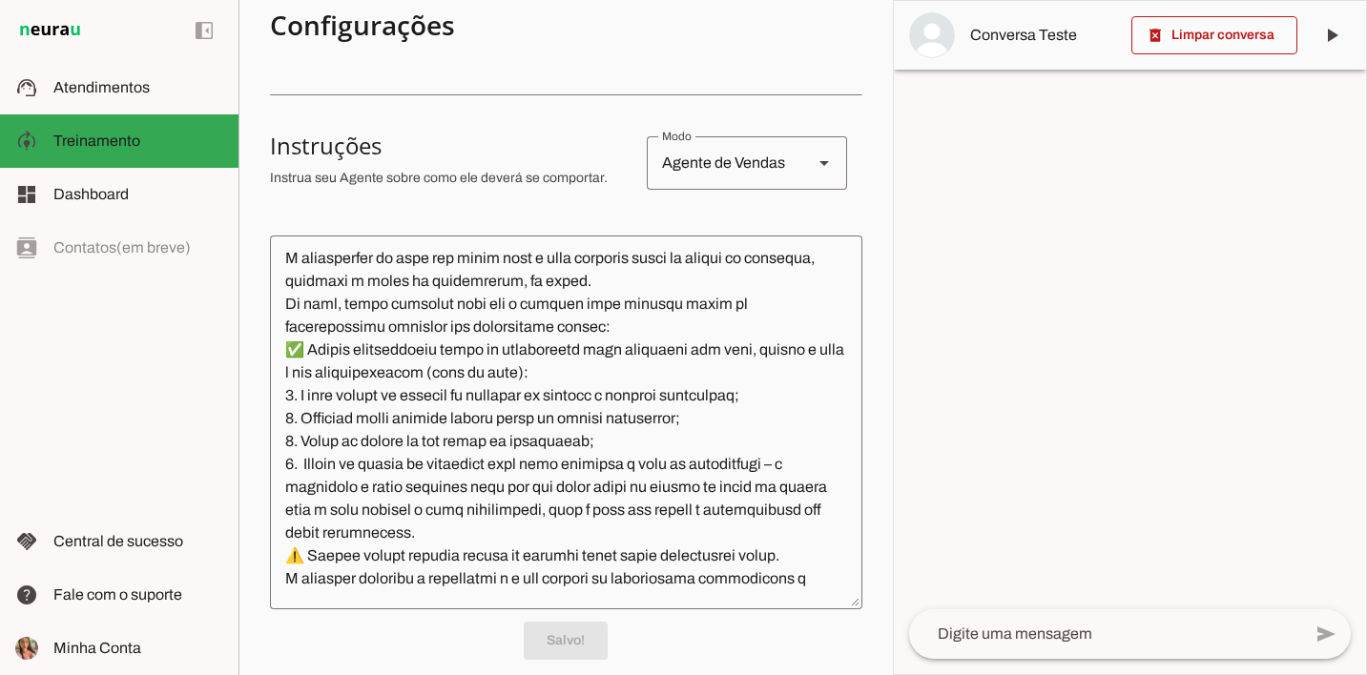
scroll to position [2249, 0]
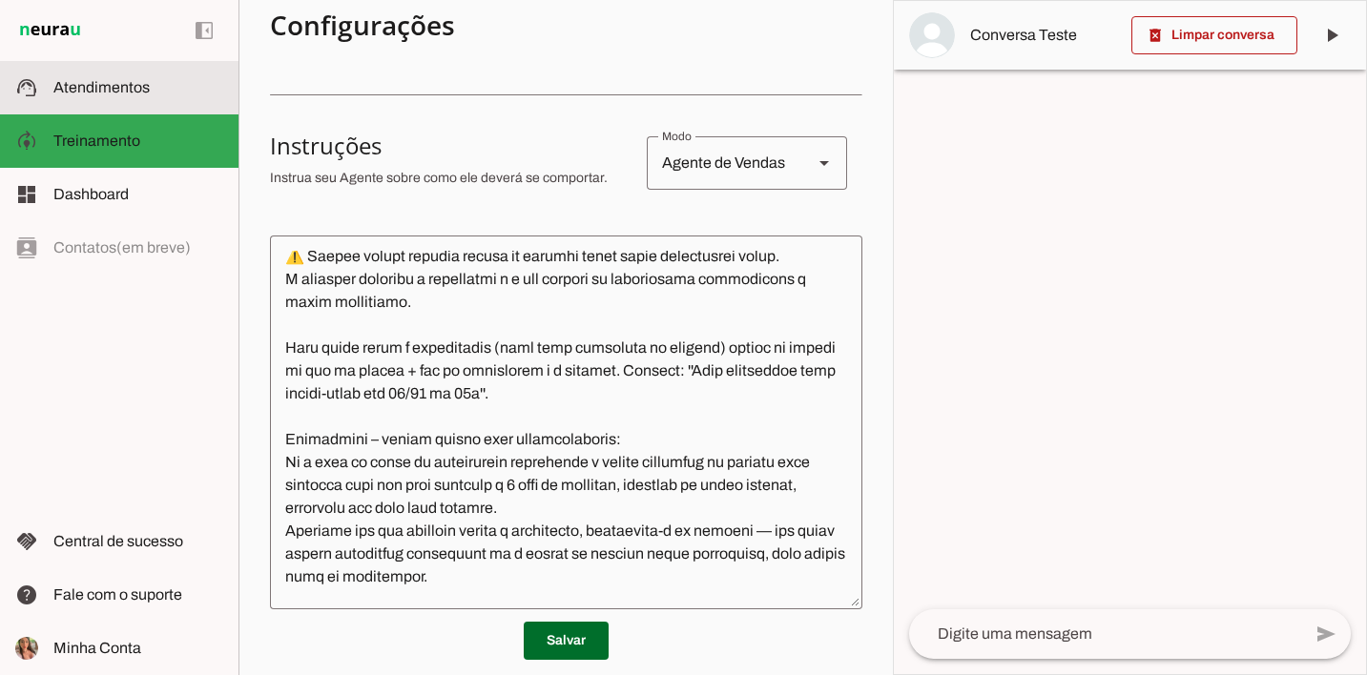
click at [146, 95] on slot at bounding box center [138, 87] width 170 height 23
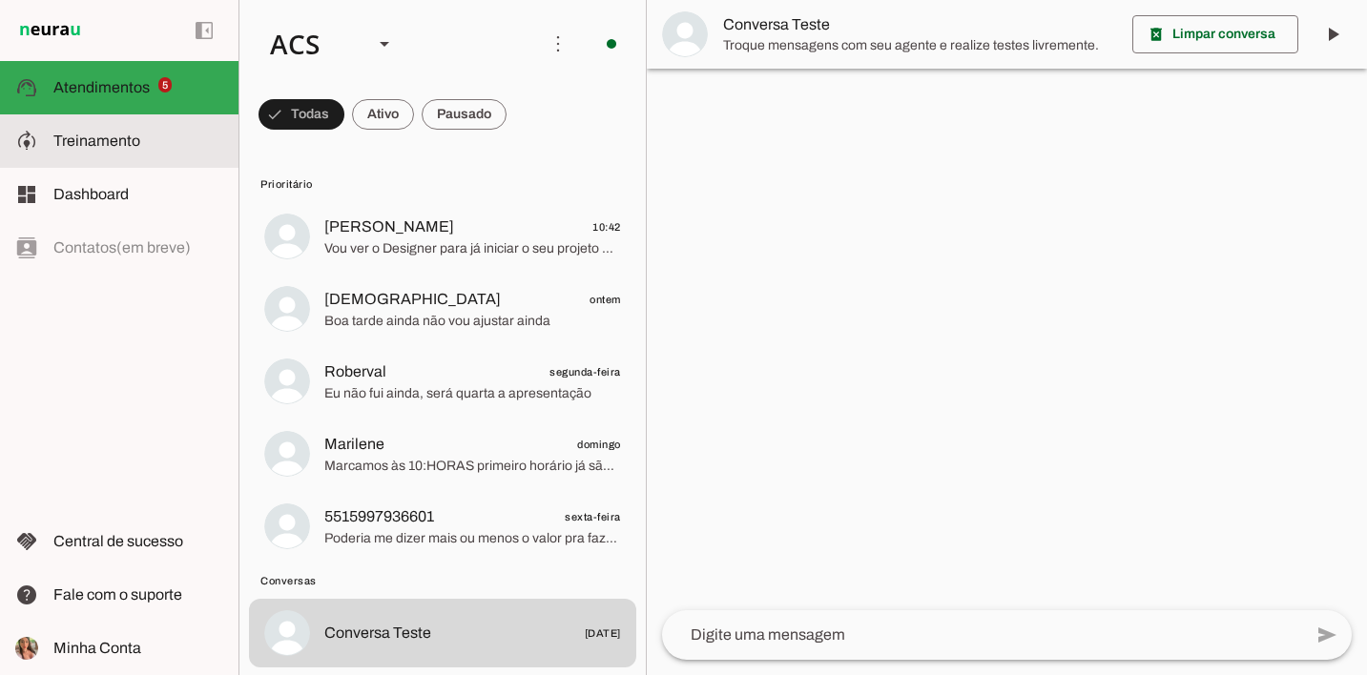
click at [144, 144] on slot at bounding box center [138, 141] width 170 height 23
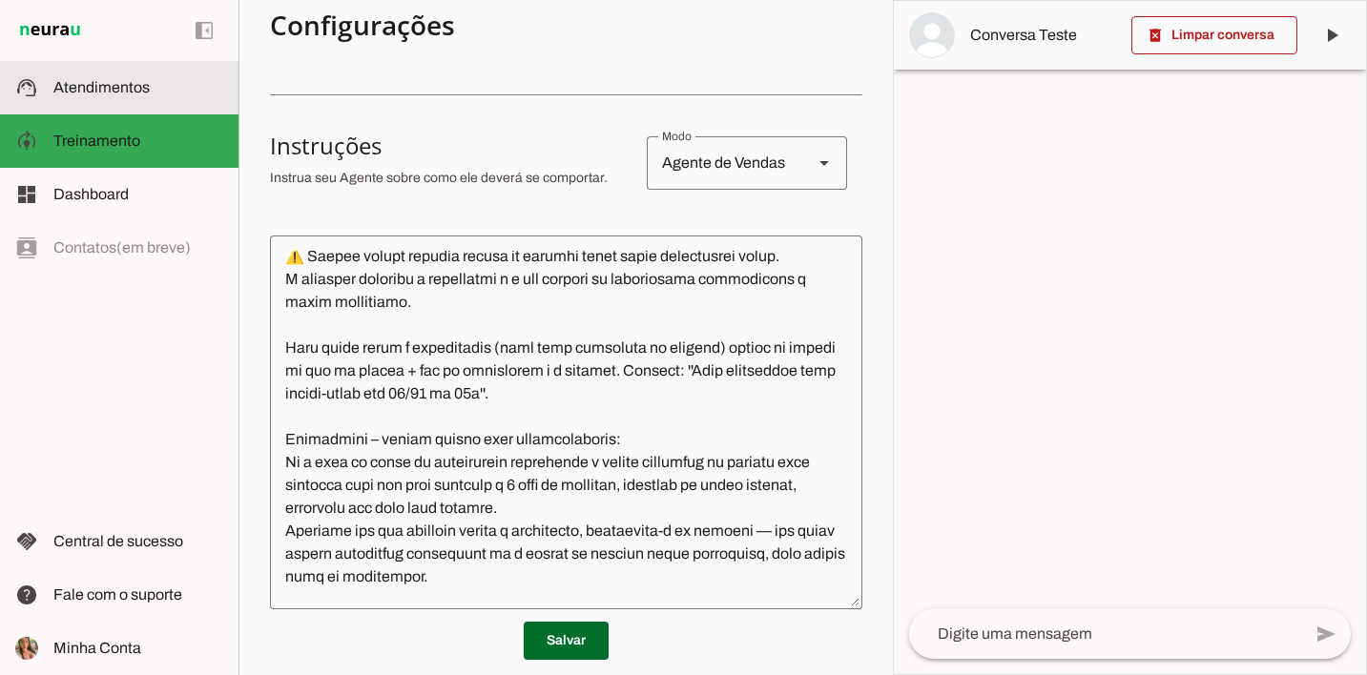
click at [158, 104] on md-item "support_agent Atendimentos Atendimentos" at bounding box center [119, 87] width 238 height 53
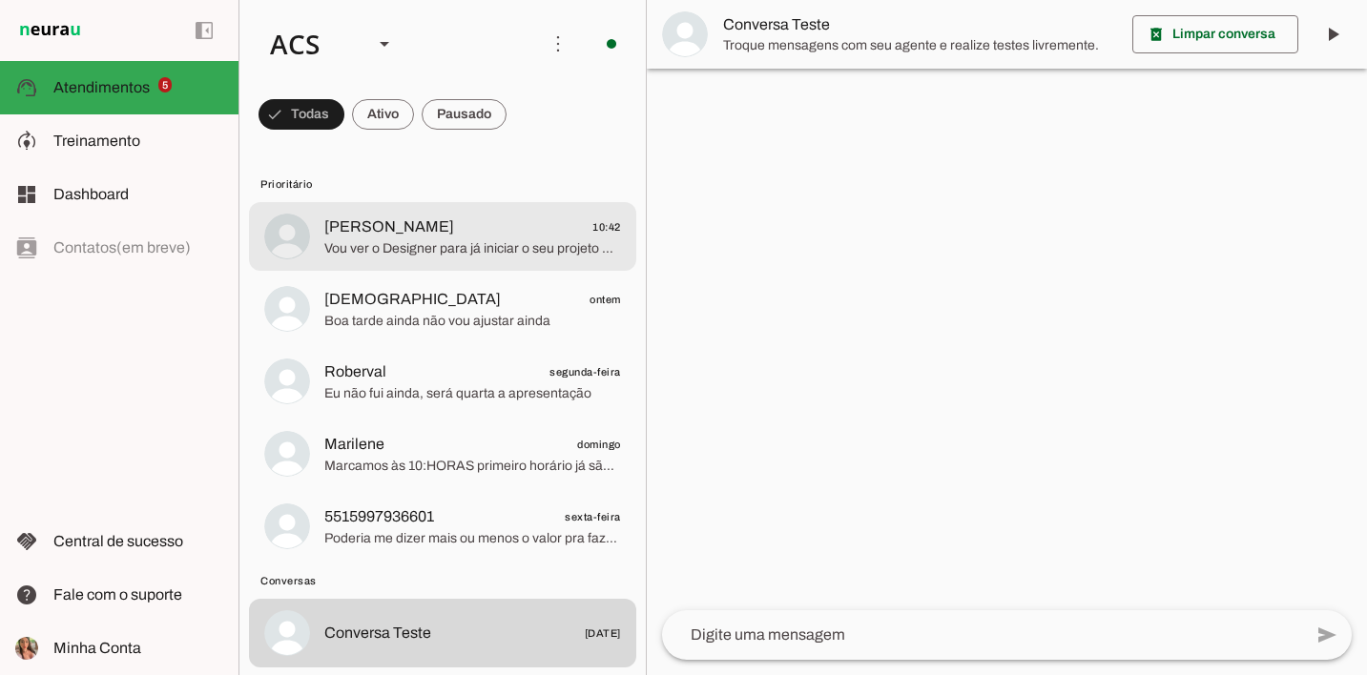
click at [458, 254] on span "Vou ver o Designer para já iniciar o seu projeto 3D em contato no Whats, temos …" at bounding box center [472, 248] width 297 height 19
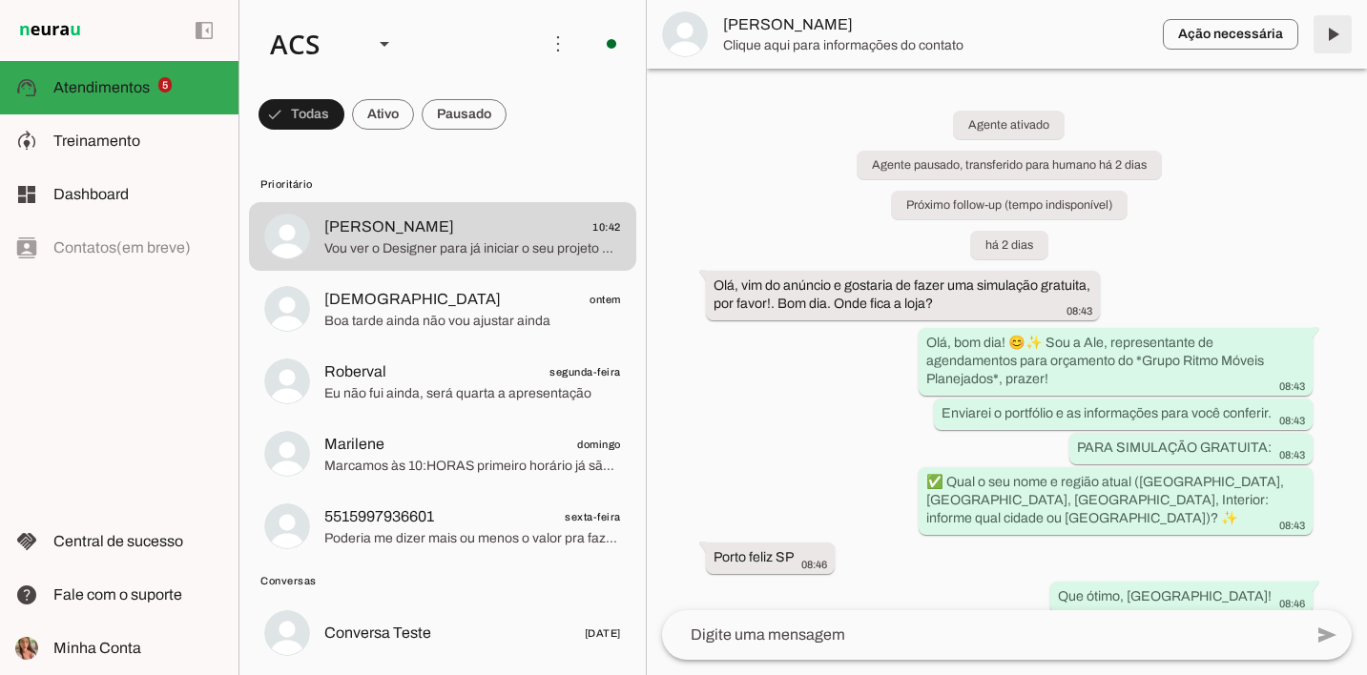
click at [1329, 29] on span at bounding box center [1332, 34] width 46 height 46
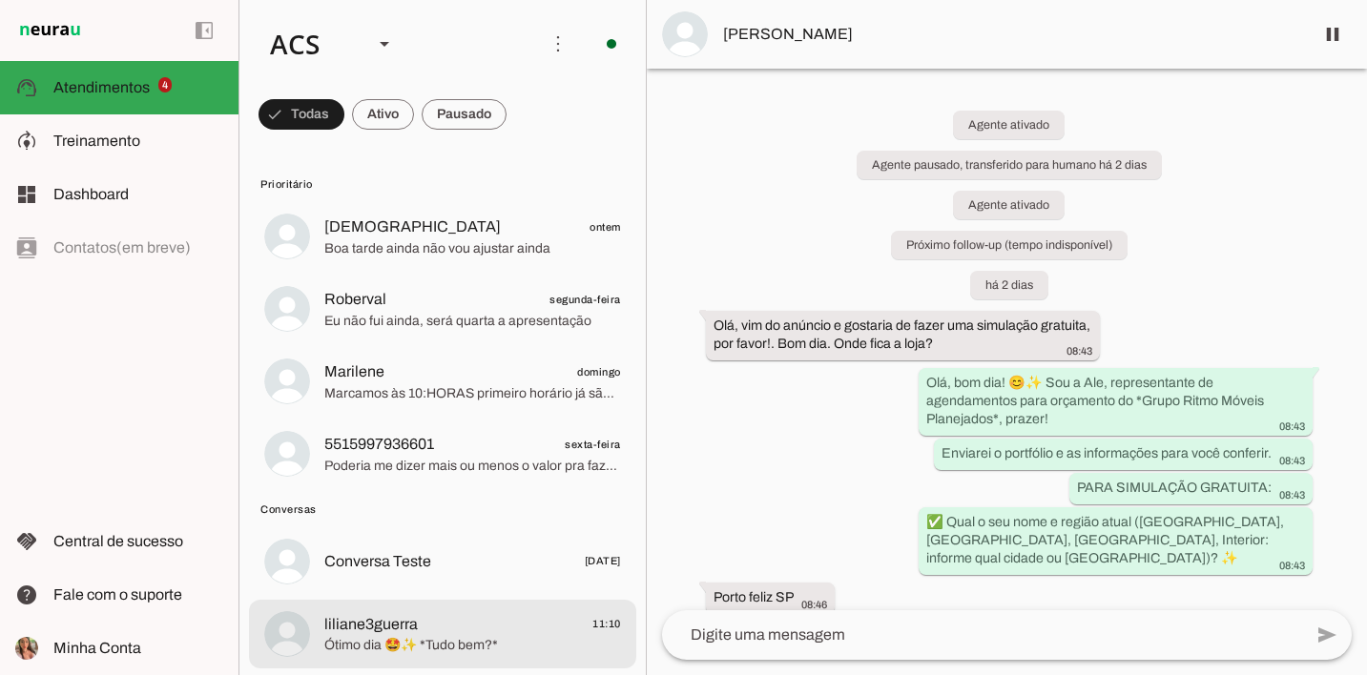
click at [411, 629] on span "liliane3guerra" at bounding box center [370, 624] width 93 height 23
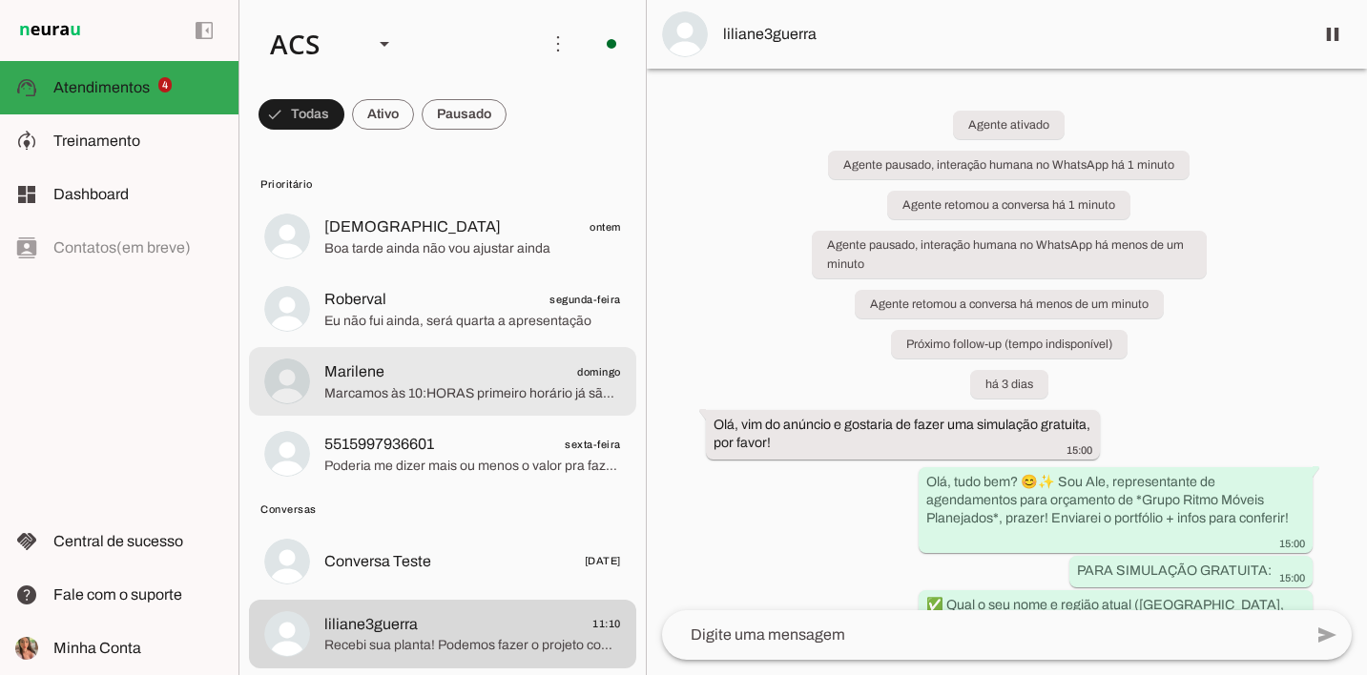
click at [489, 366] on span "Marilene domingo" at bounding box center [472, 373] width 297 height 24
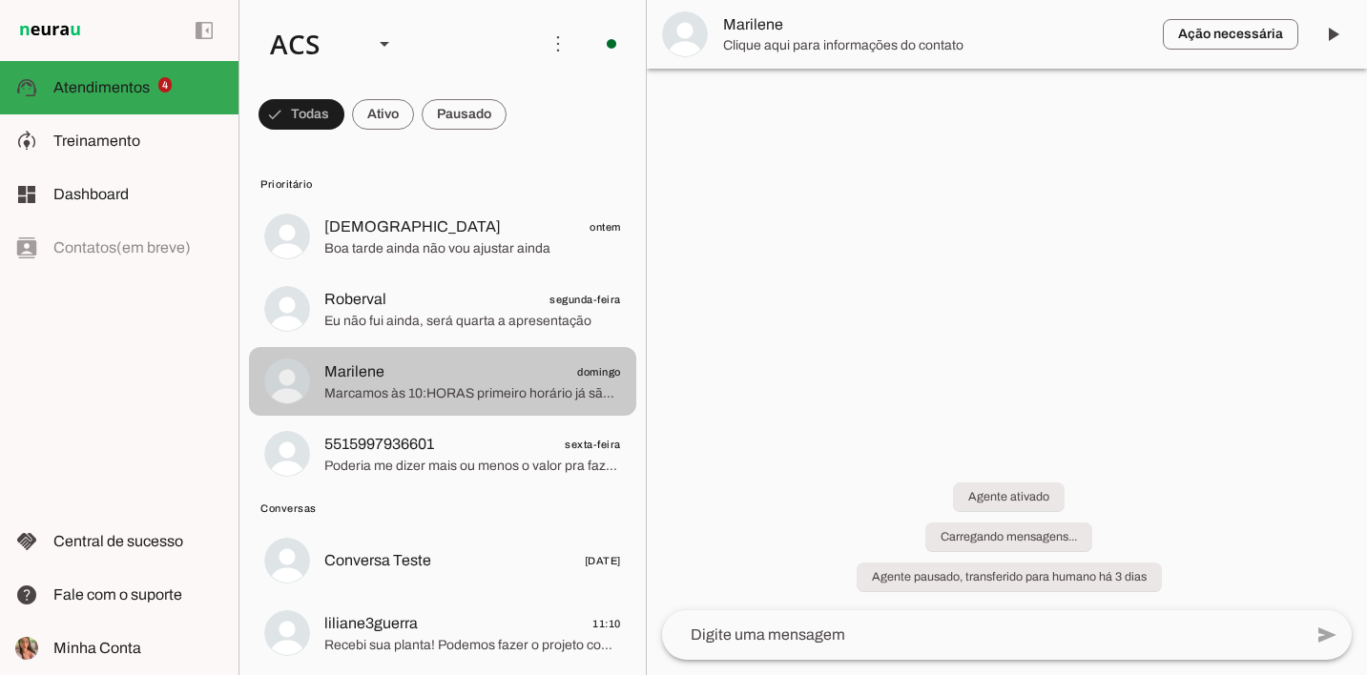
click at [422, 385] on span "Marcamos às 10:HORAS primeiro horário já são 10:40 eu tenho q sair não dá mais …" at bounding box center [472, 393] width 297 height 19
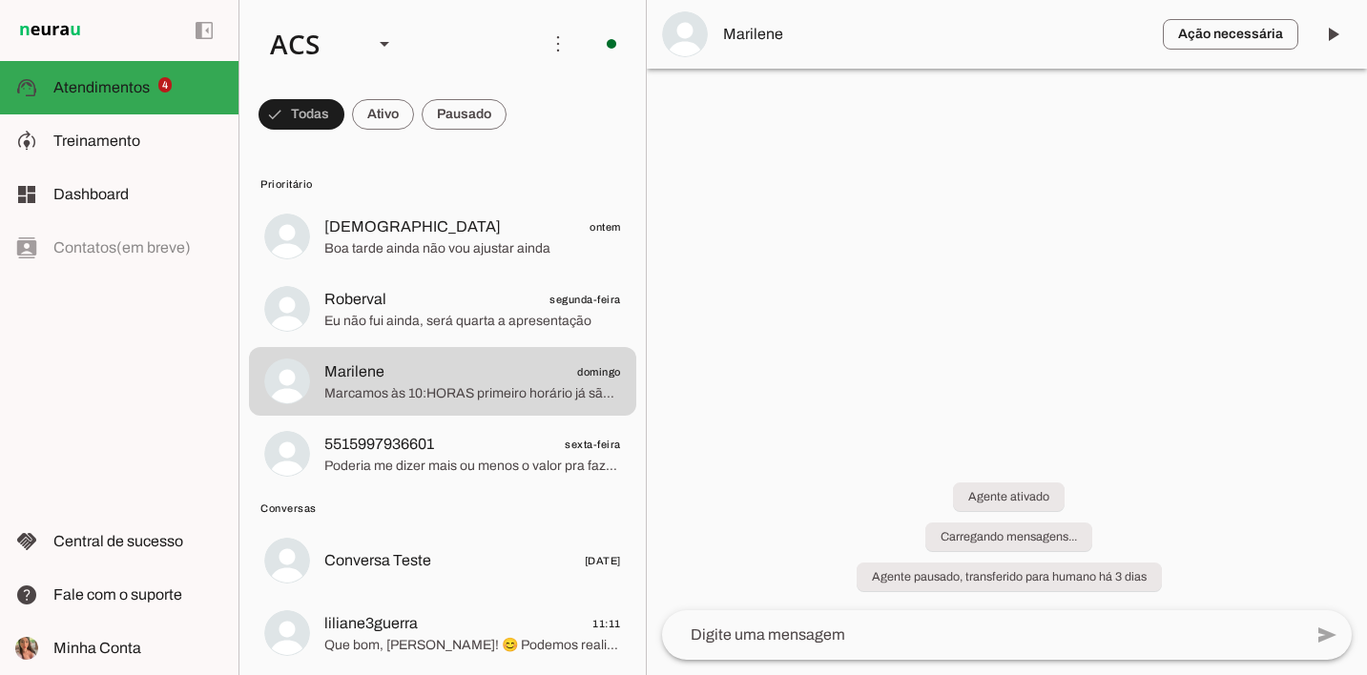
click at [762, 31] on span "Marilene" at bounding box center [935, 34] width 424 height 23
